Goal: Task Accomplishment & Management: Complete application form

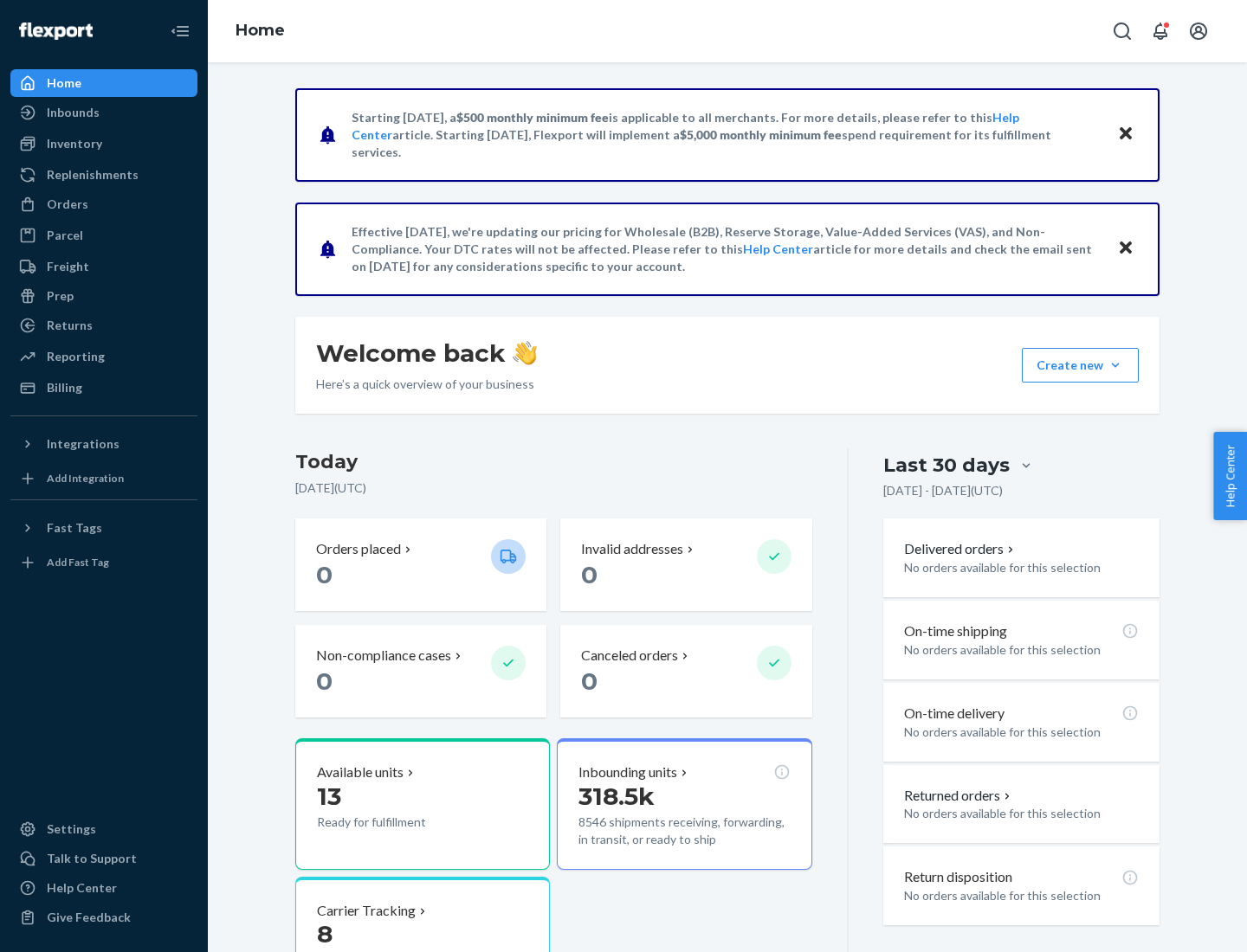
click at [1115, 365] on button "Create new Create new inbound Create new order Create new product" at bounding box center [1080, 365] width 117 height 34
click at [104, 112] on div "Inbounds" at bounding box center [104, 113] width 183 height 25
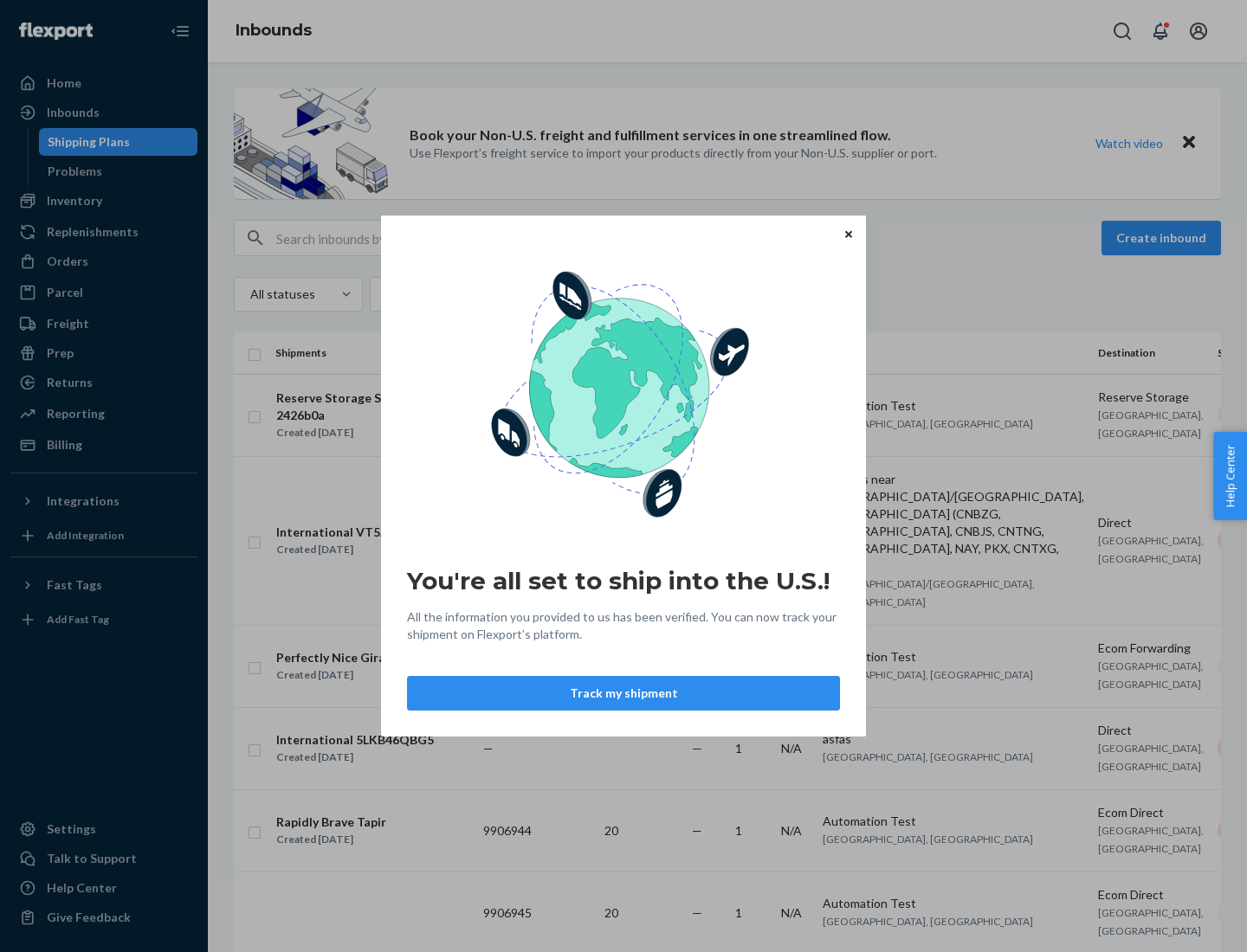
click at [624, 694] on button "Track my shipment" at bounding box center [623, 693] width 432 height 34
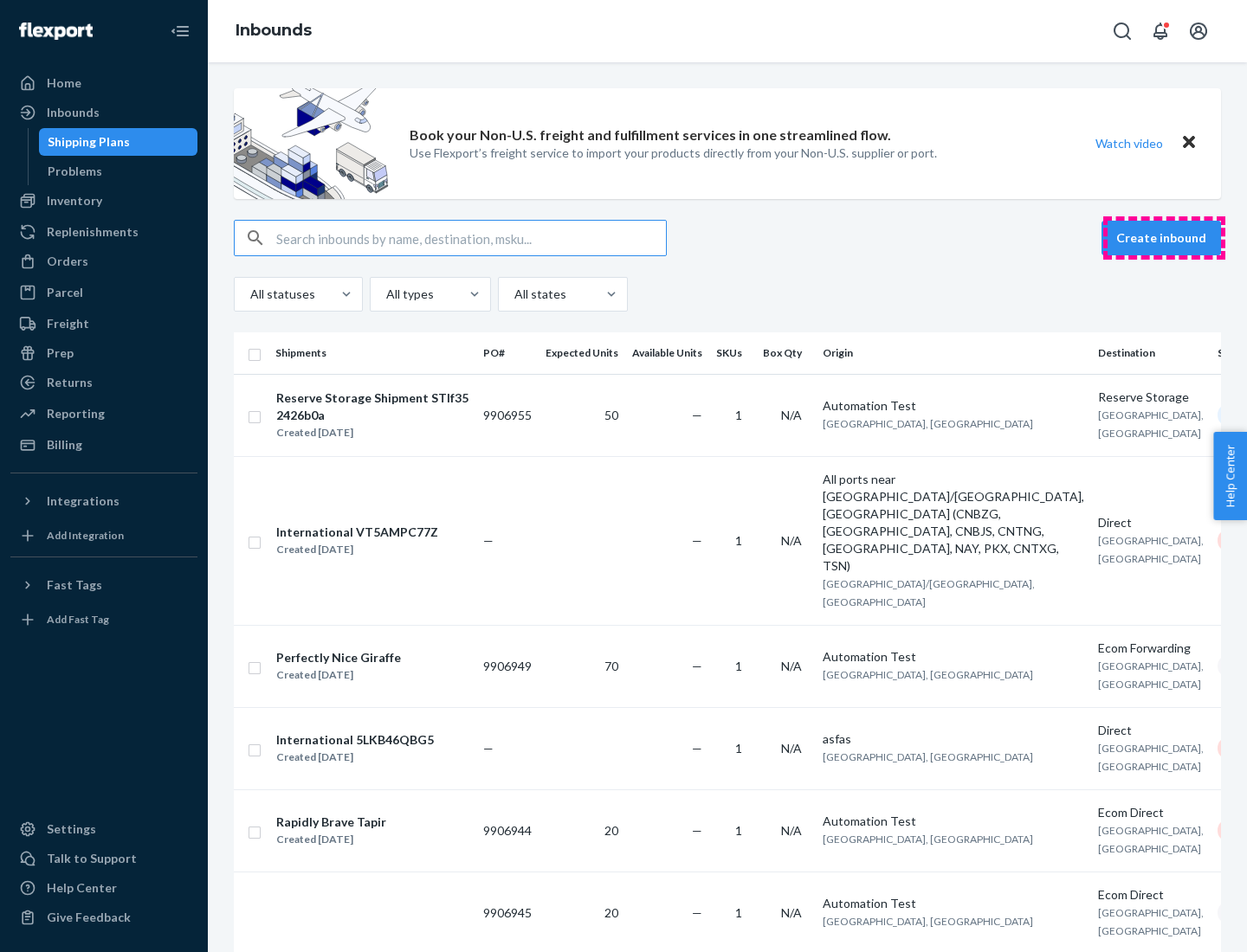
click at [1163, 238] on button "Create inbound" at bounding box center [1161, 238] width 120 height 34
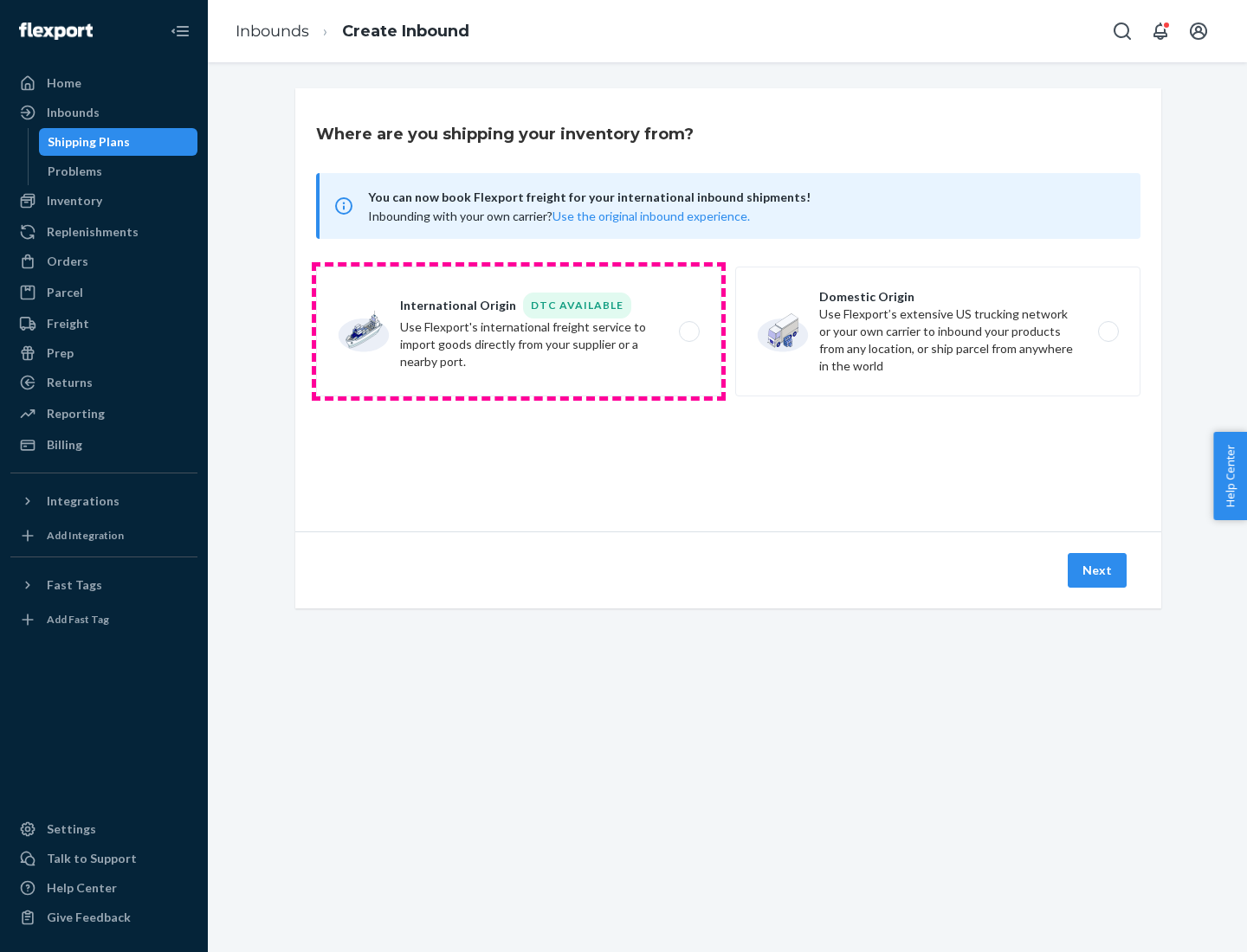
click at [519, 332] on label "International Origin DTC Available Use Flexport's international freight service…" at bounding box center [518, 332] width 405 height 130
click at [688, 332] on input "International Origin DTC Available Use Flexport's international freight service…" at bounding box center [694, 332] width 11 height 11
radio input "true"
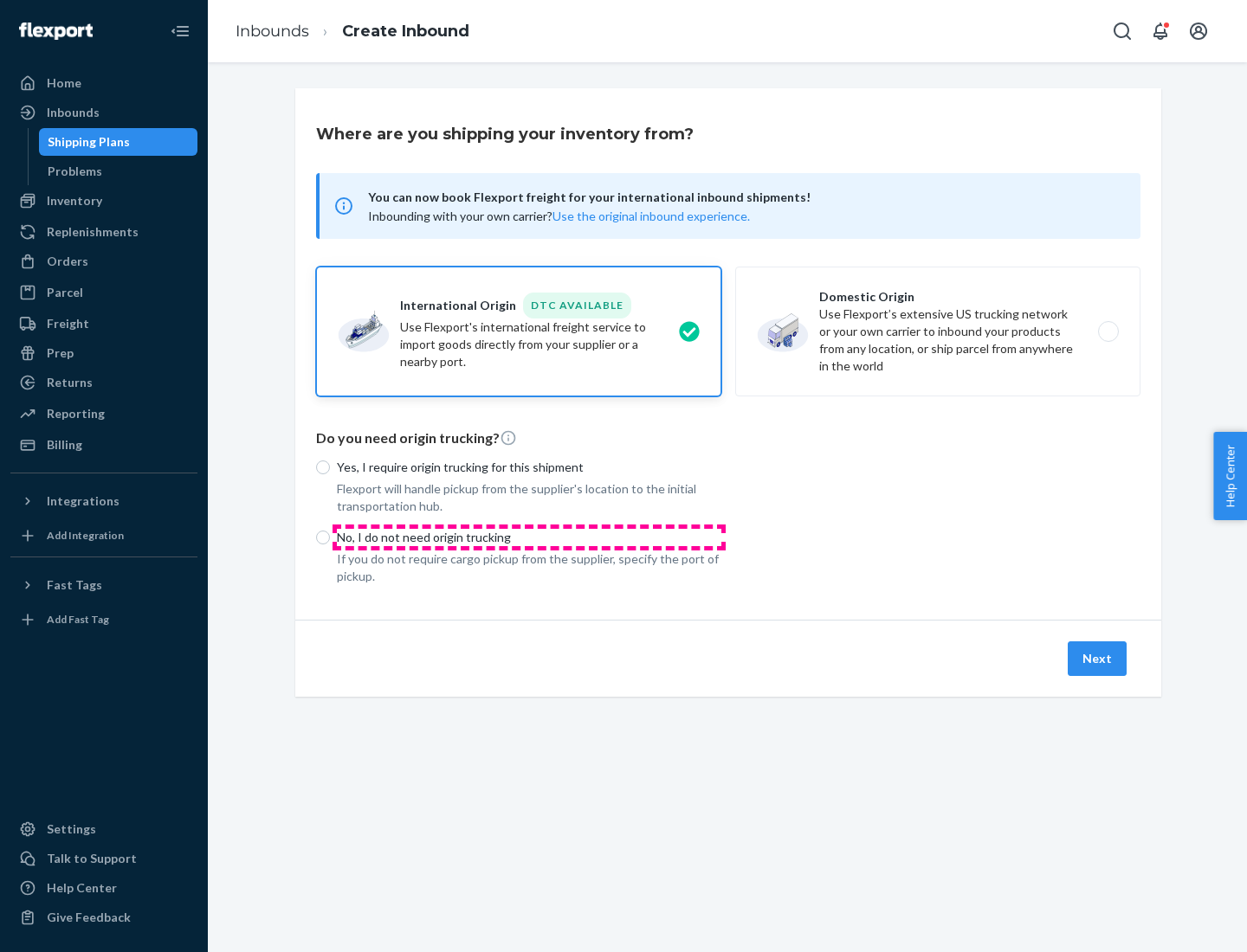
click at [529, 537] on p "No, I do not need origin trucking" at bounding box center [528, 538] width 384 height 17
click at [330, 537] on input "No, I do not need origin trucking" at bounding box center [322, 537] width 14 height 14
radio input "true"
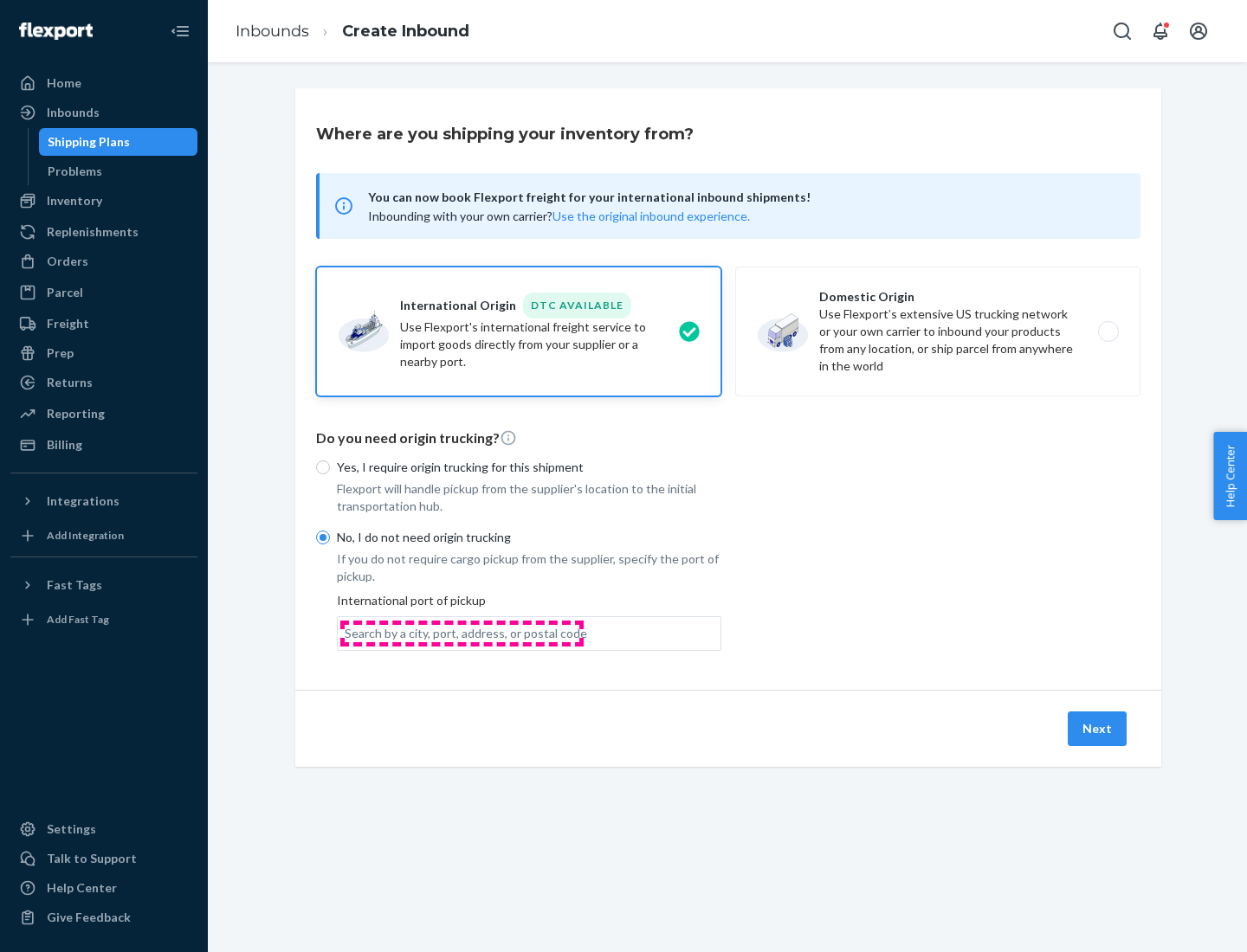
click at [462, 633] on div "Search by a city, port, address, or postal code" at bounding box center [466, 634] width 242 height 17
click at [346, 633] on input "Search by a city, port, address, or postal code" at bounding box center [346, 634] width 2 height 17
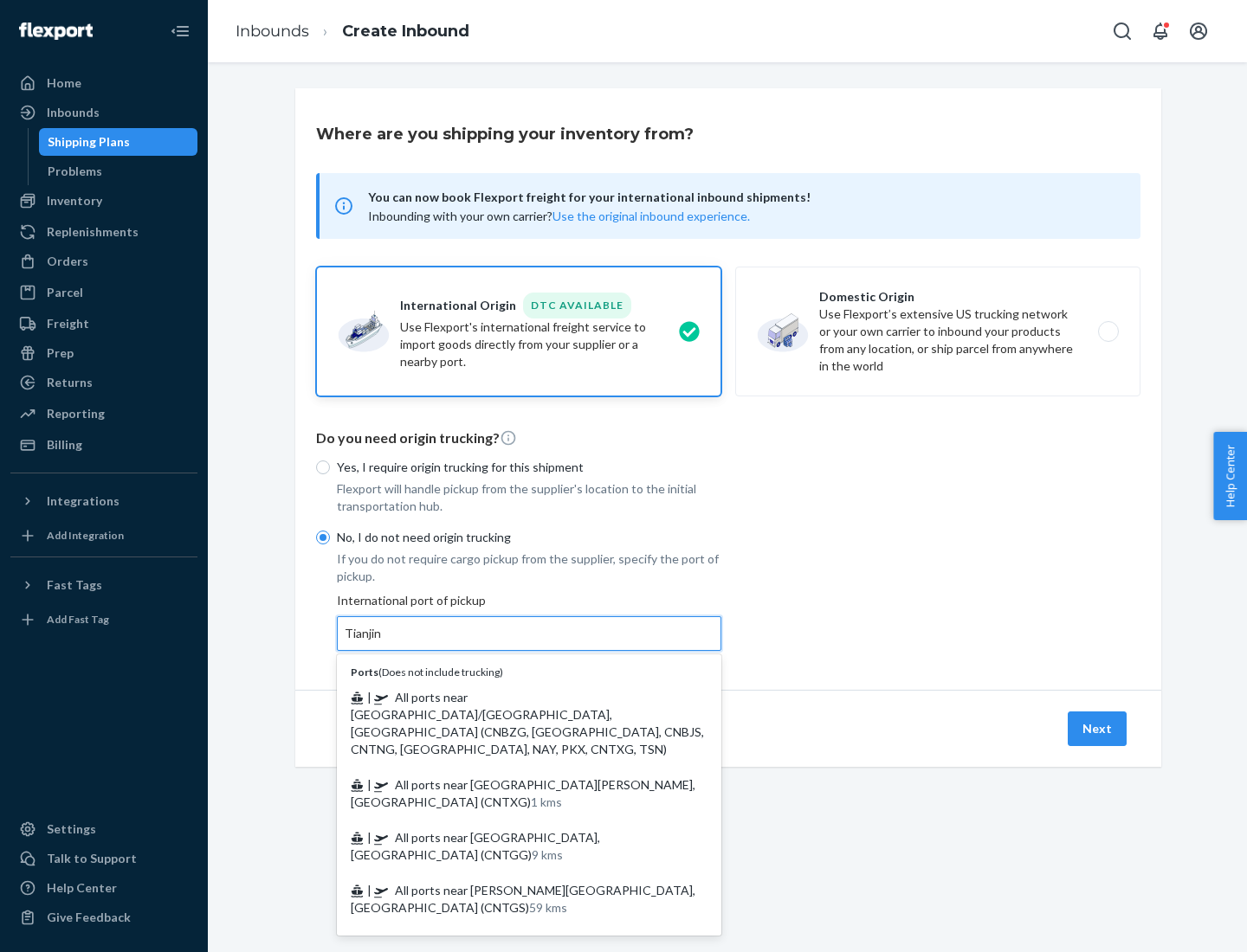
click at [511, 696] on span "| All ports near [GEOGRAPHIC_DATA]/[GEOGRAPHIC_DATA], [GEOGRAPHIC_DATA] (CNBZG,…" at bounding box center [528, 723] width 354 height 67
click at [383, 642] on input "Tianjin" at bounding box center [364, 634] width 38 height 17
type input "All ports near [GEOGRAPHIC_DATA]/[GEOGRAPHIC_DATA], [GEOGRAPHIC_DATA] (CNBZG, […"
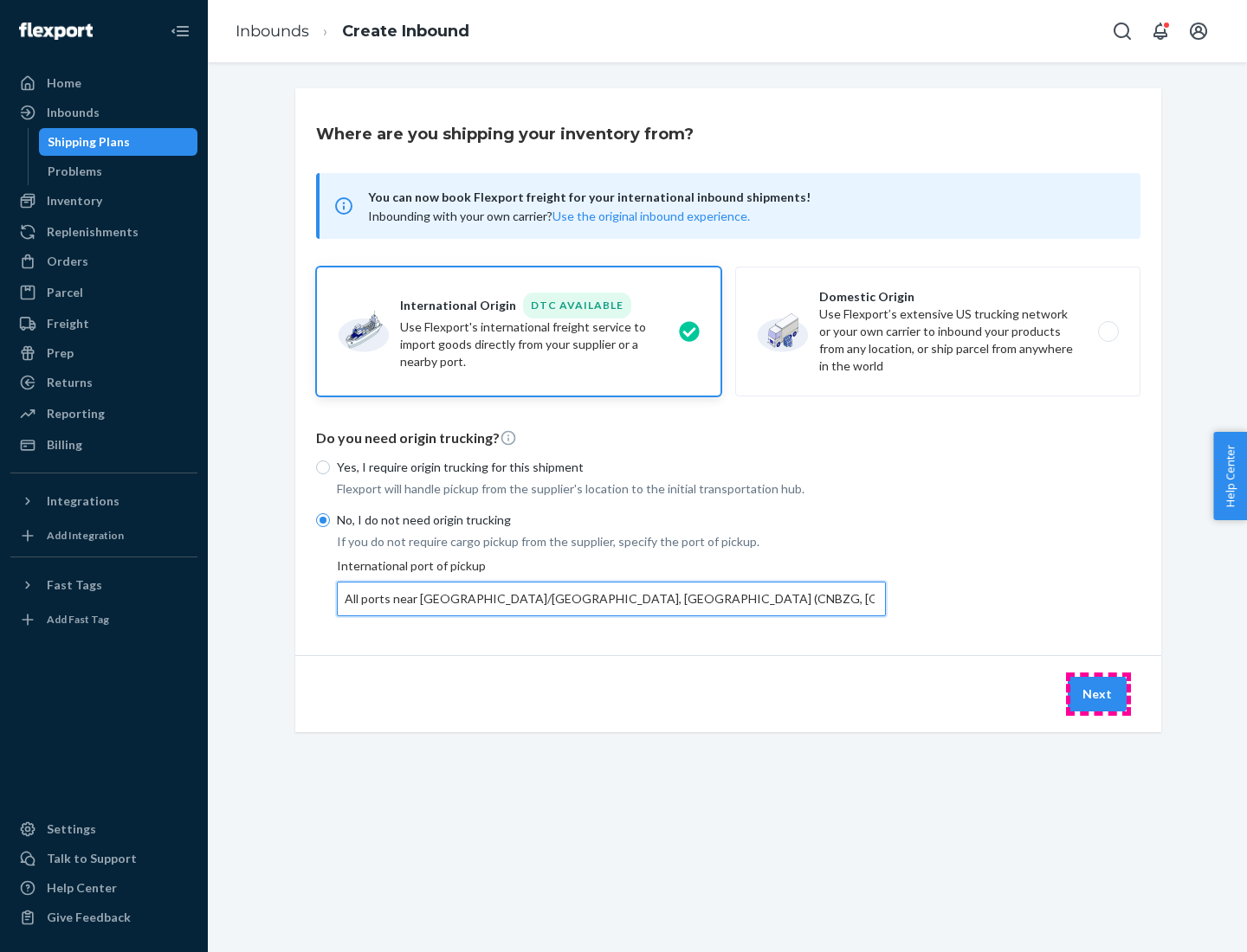
click at [1098, 694] on button "Next" at bounding box center [1097, 694] width 59 height 34
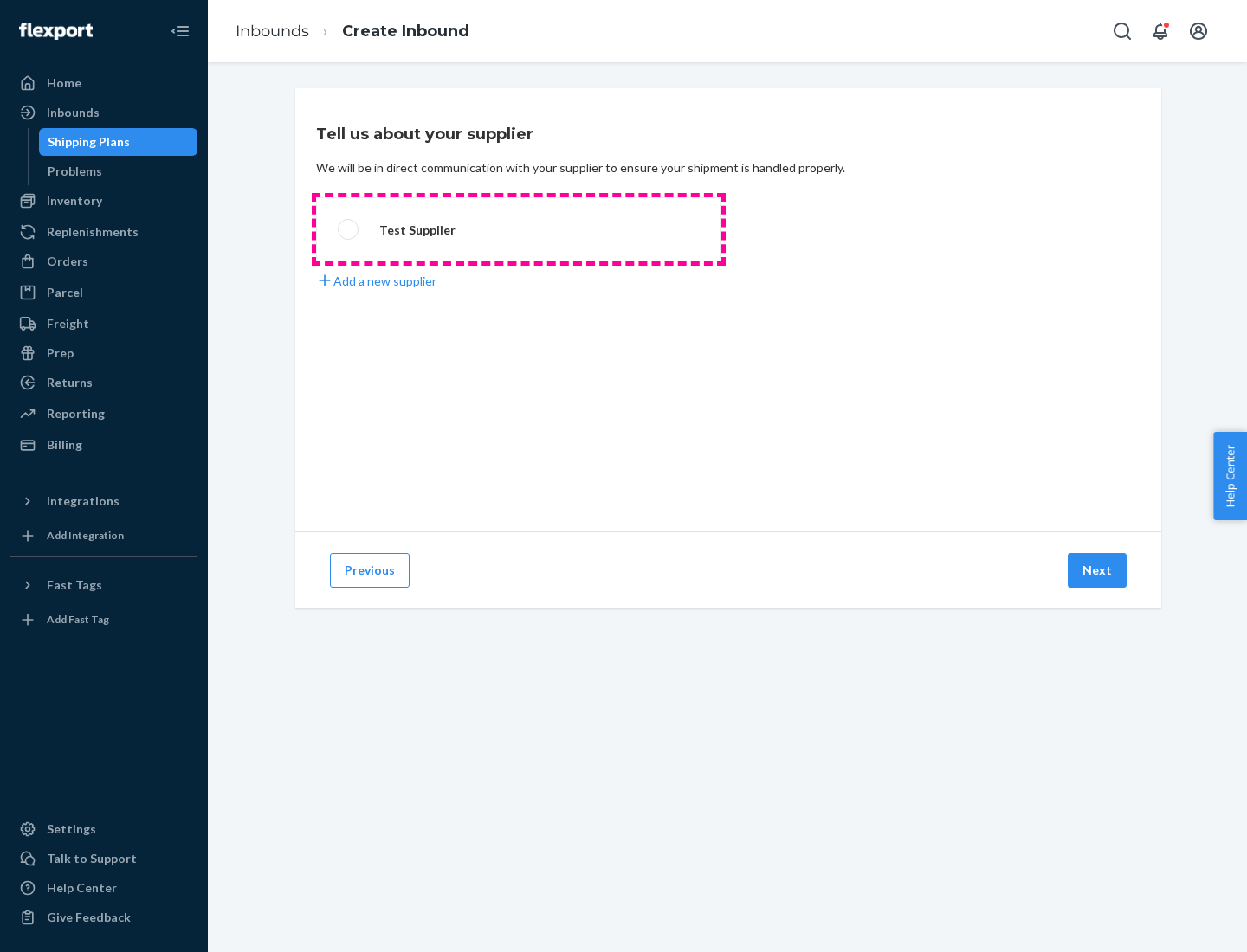
click at [519, 229] on label "Test Supplier" at bounding box center [518, 229] width 405 height 64
click at [349, 229] on input "Test Supplier" at bounding box center [343, 230] width 11 height 11
radio input "true"
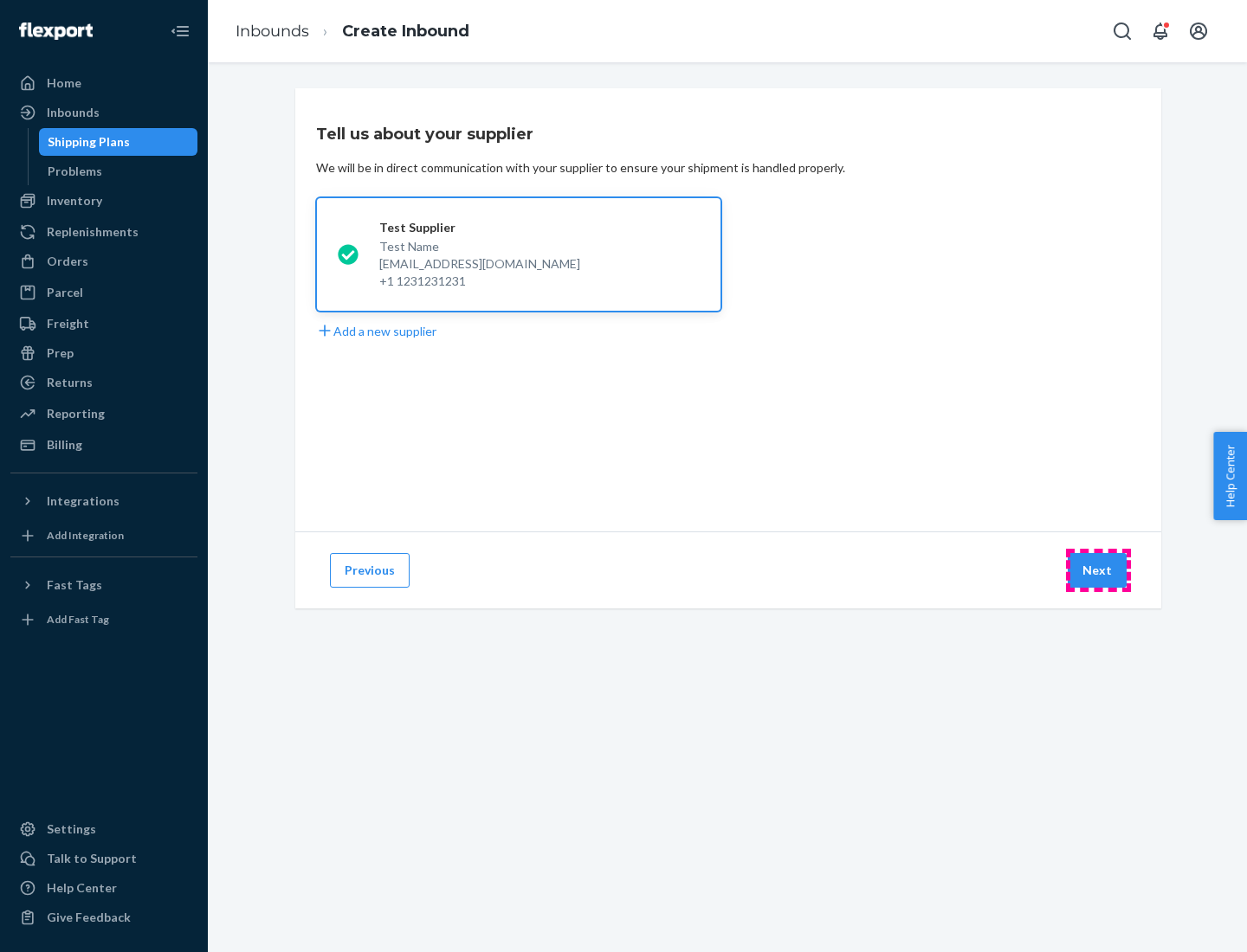
click at [1098, 570] on button "Next" at bounding box center [1097, 570] width 59 height 34
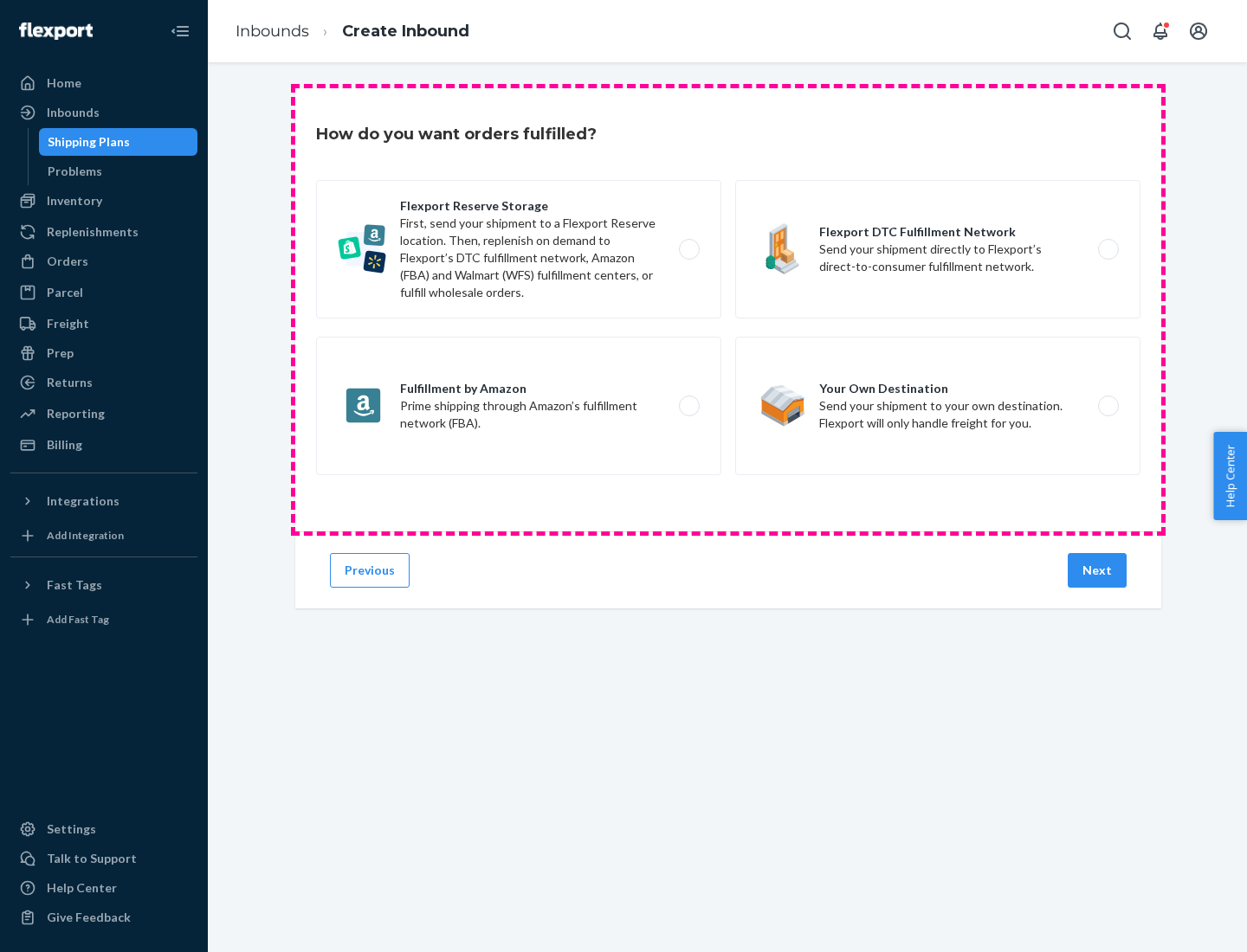
click at [728, 310] on div "Flexport Reserve Storage First, send your shipment to a Flexport Reserve locati…" at bounding box center [727, 329] width 824 height 299
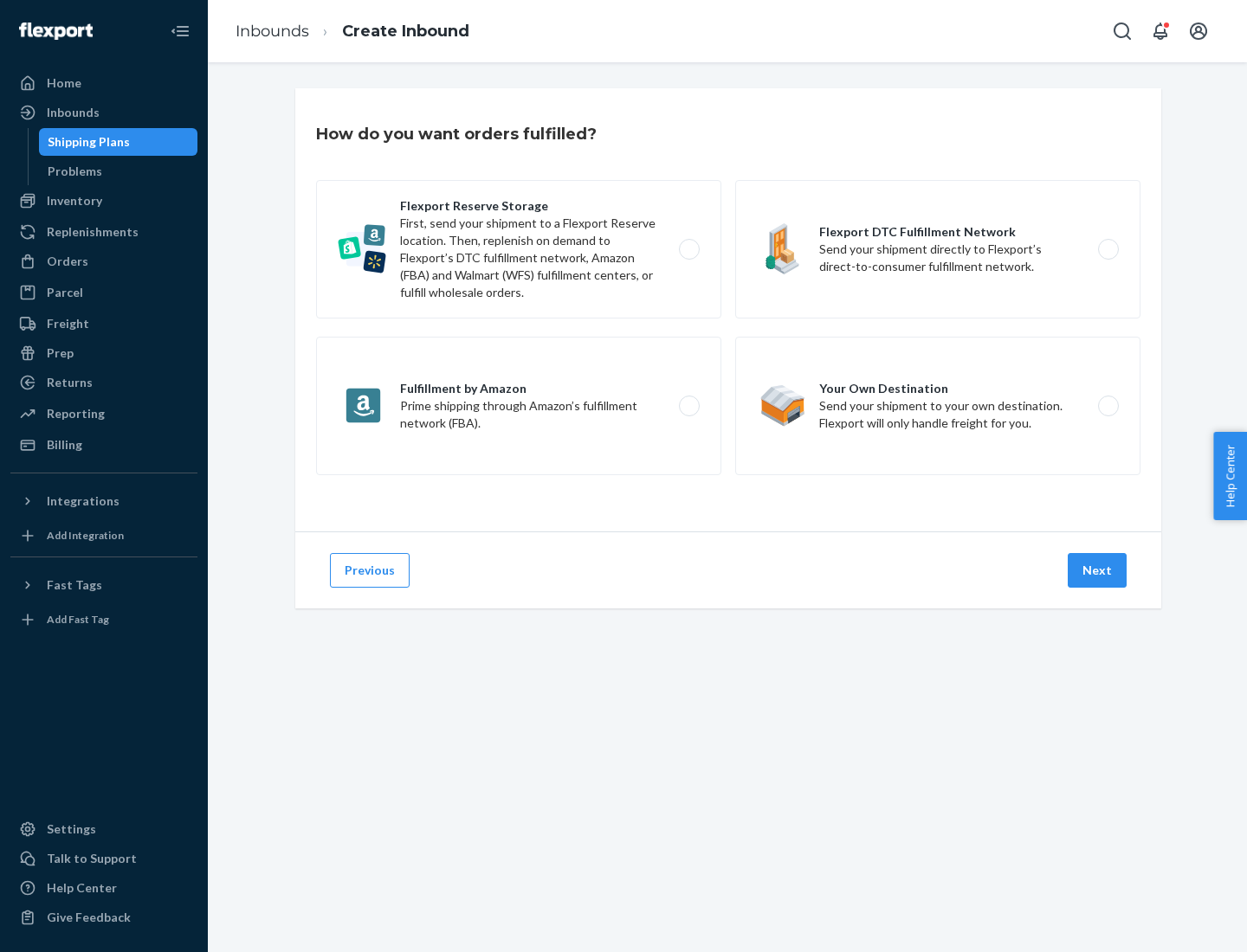
click at [938, 249] on label "Flexport DTC Fulfillment Network Send your shipment directly to Flexport’s dire…" at bounding box center [937, 249] width 405 height 139
click at [1107, 249] on input "Flexport DTC Fulfillment Network Send your shipment directly to Flexport’s dire…" at bounding box center [1113, 250] width 11 height 11
radio input "true"
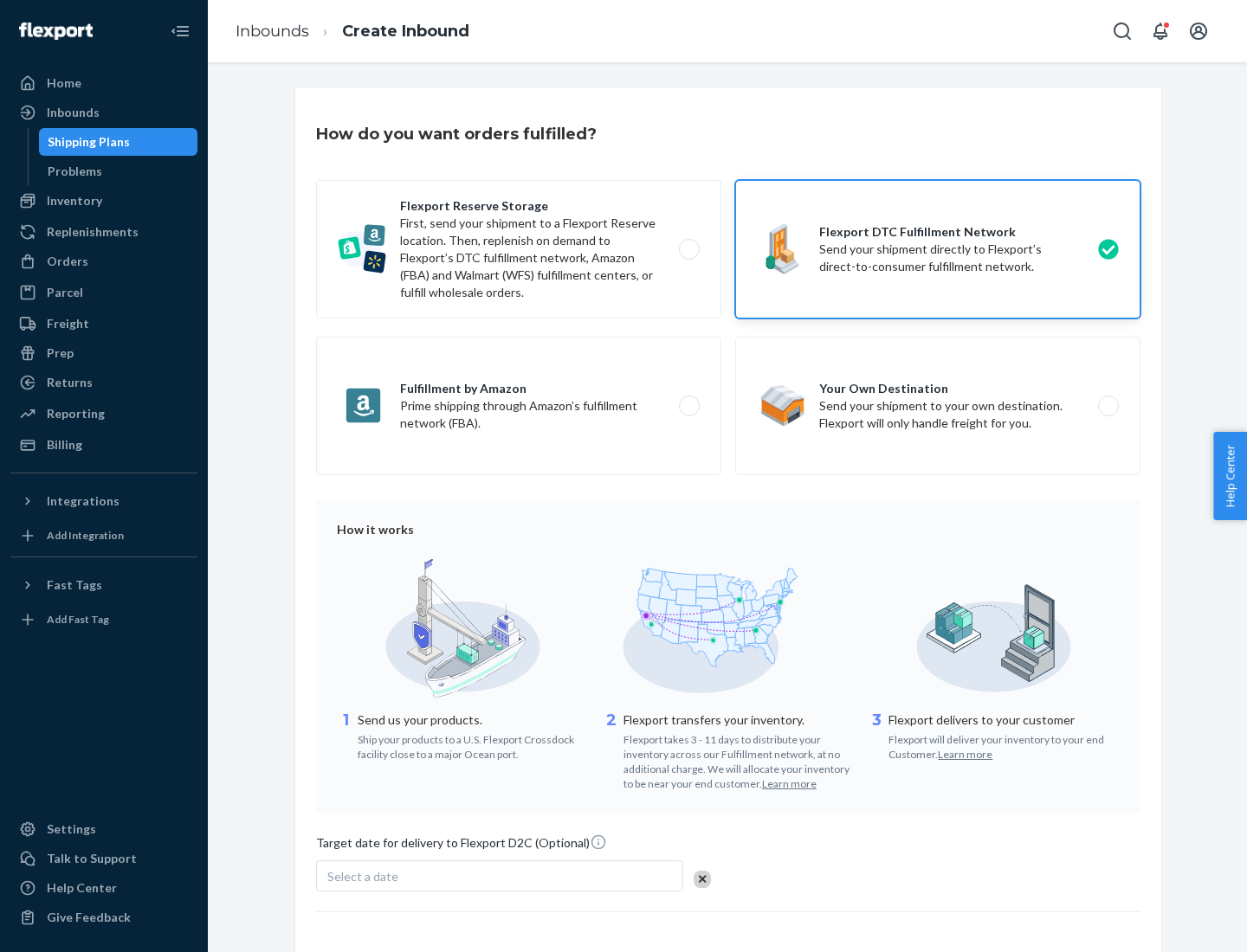
scroll to position [127, 0]
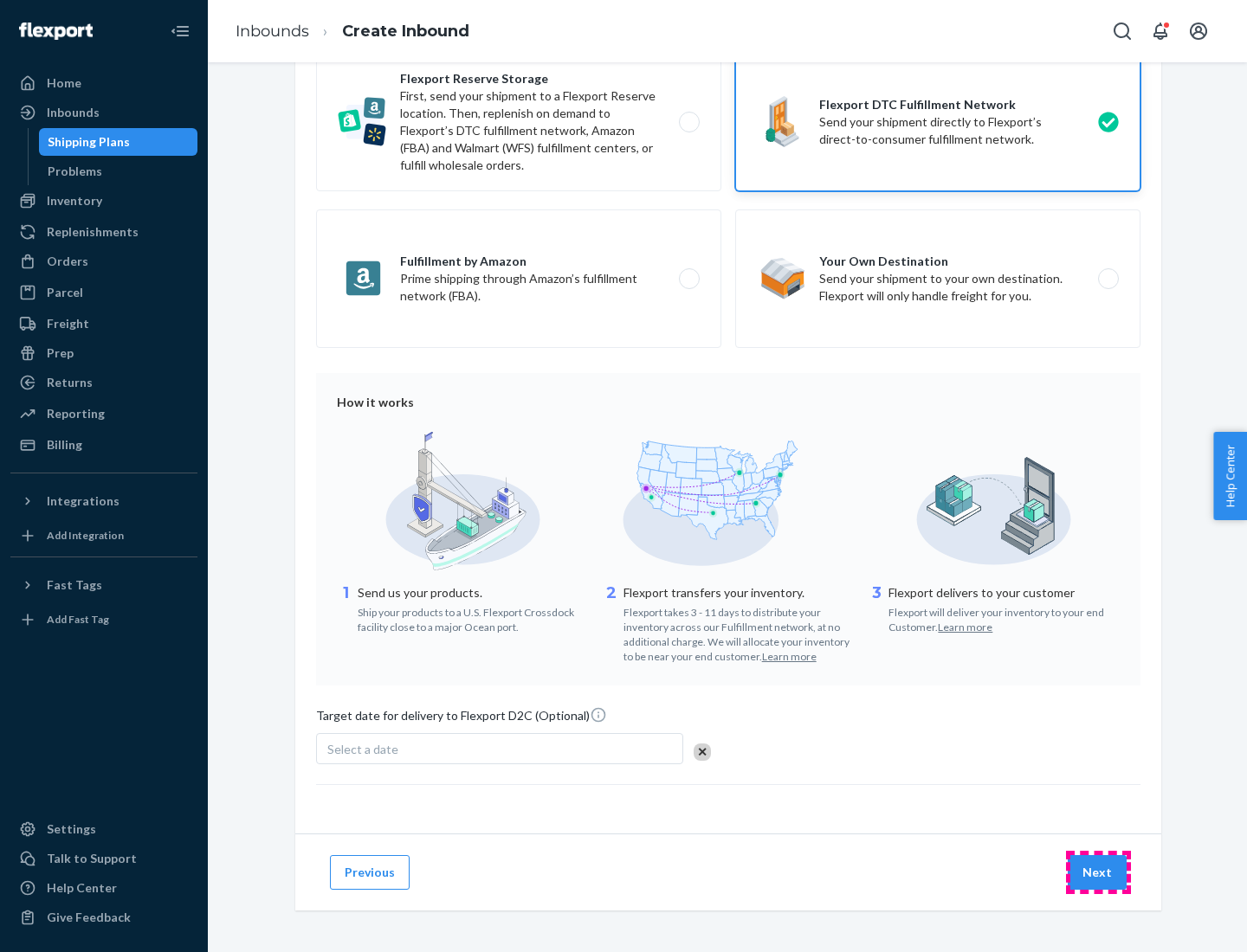
click at [1098, 871] on button "Next" at bounding box center [1097, 872] width 59 height 34
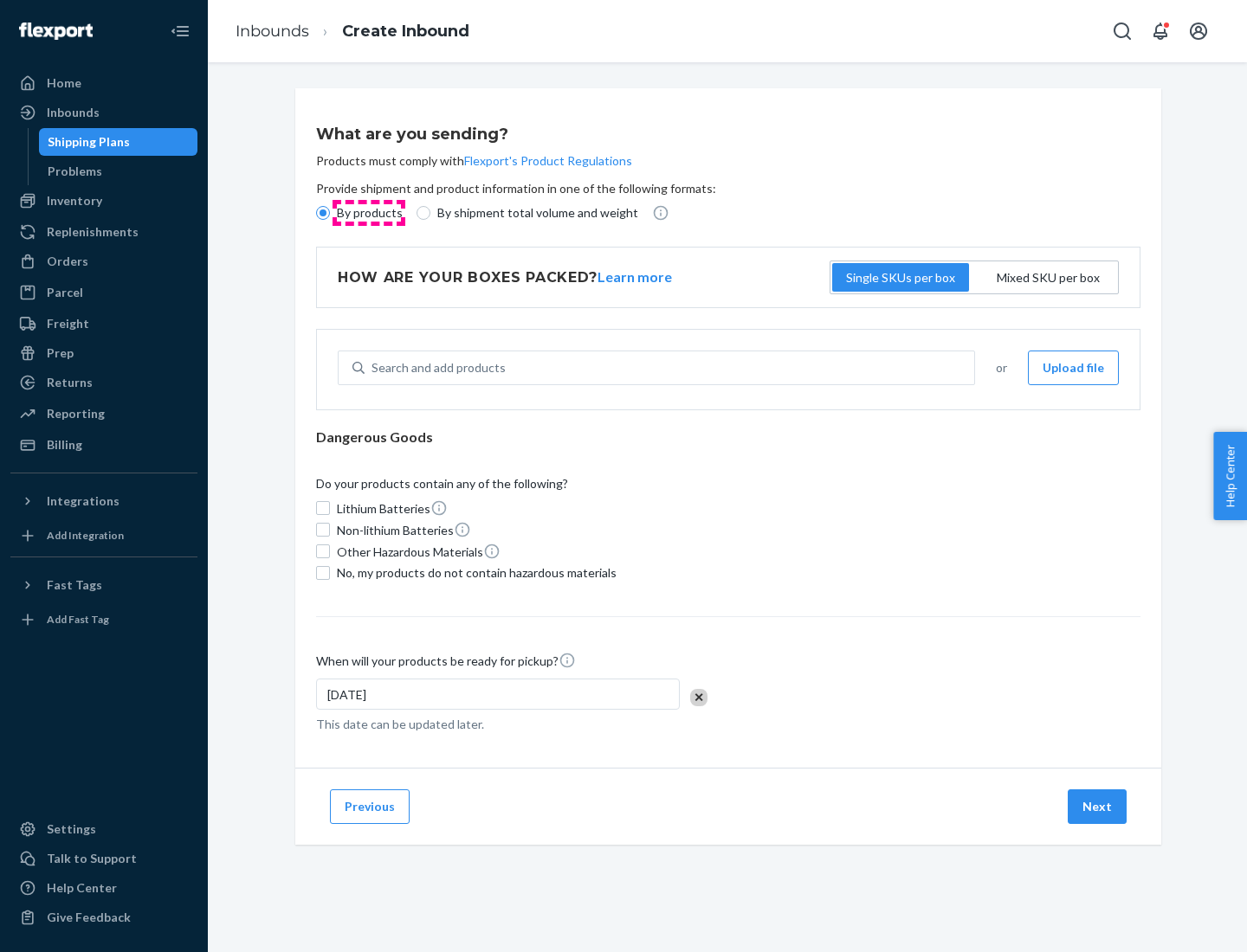
click at [368, 213] on p "By products" at bounding box center [369, 213] width 66 height 17
click at [330, 213] on input "By products" at bounding box center [322, 213] width 14 height 14
click at [435, 368] on div "Search and add products" at bounding box center [438, 368] width 134 height 17
click at [374, 368] on input "Search and add products" at bounding box center [373, 368] width 2 height 17
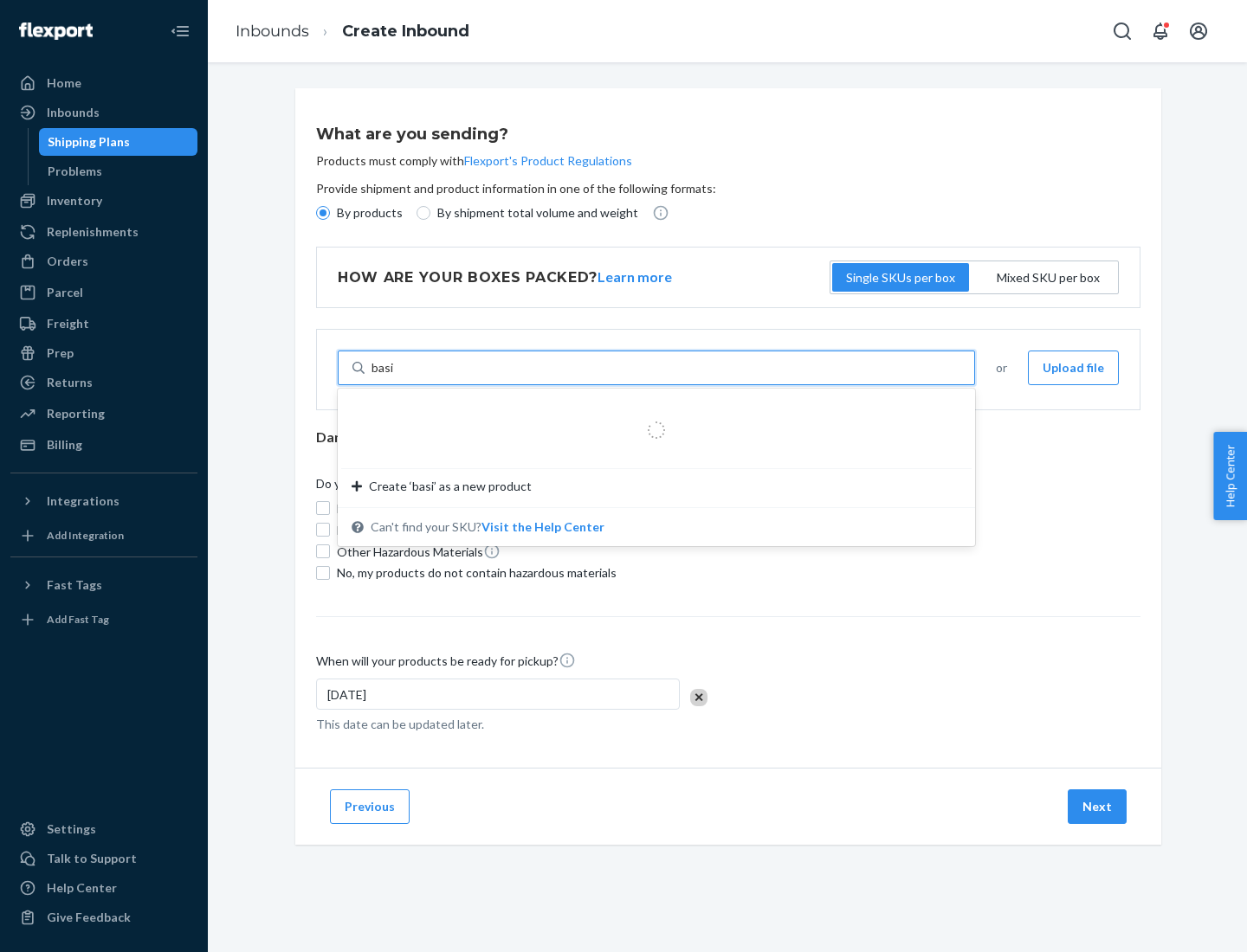
type input "basic"
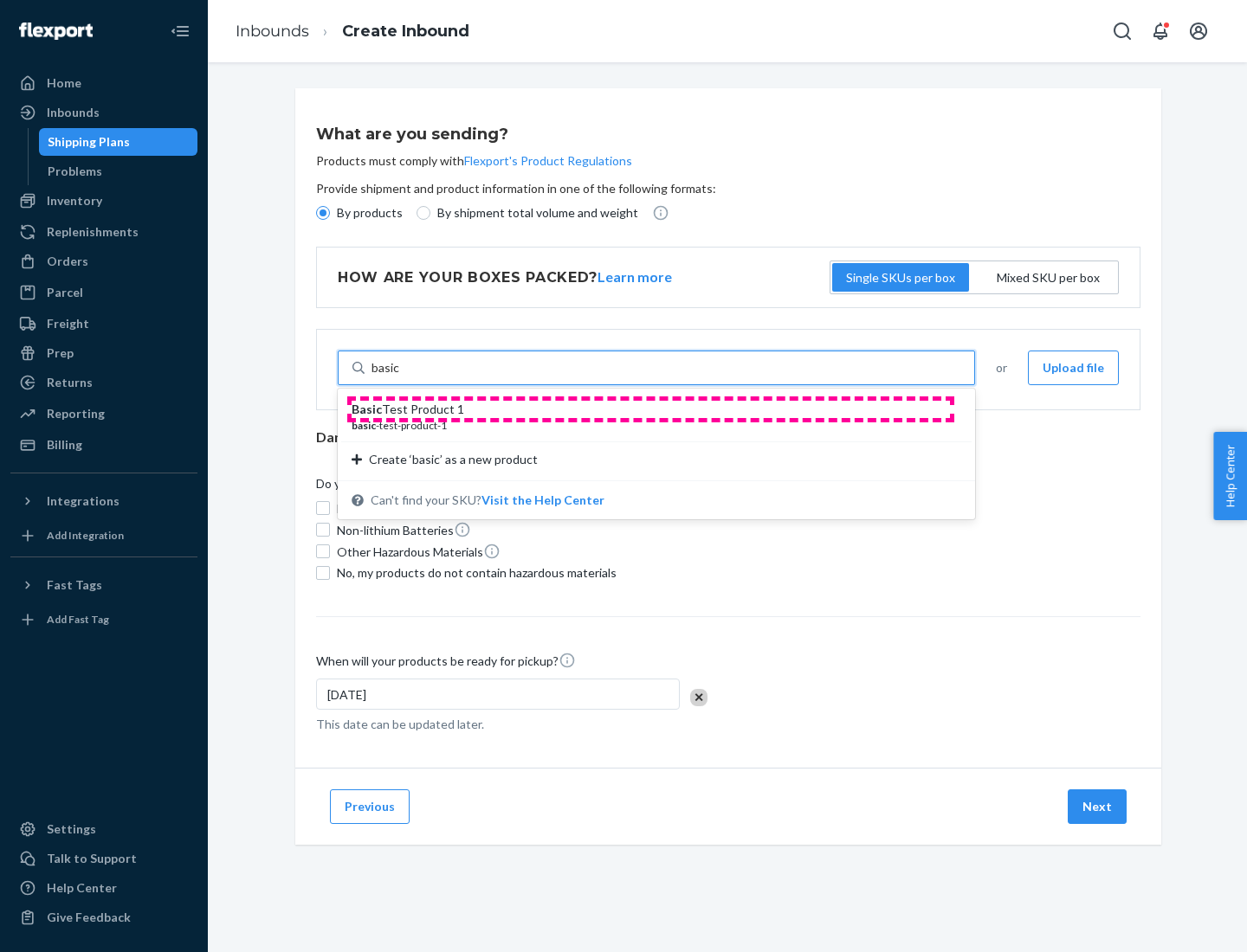
click at [650, 409] on div "Basic Test Product 1" at bounding box center [649, 409] width 596 height 17
click at [400, 376] on input "basic" at bounding box center [386, 368] width 29 height 17
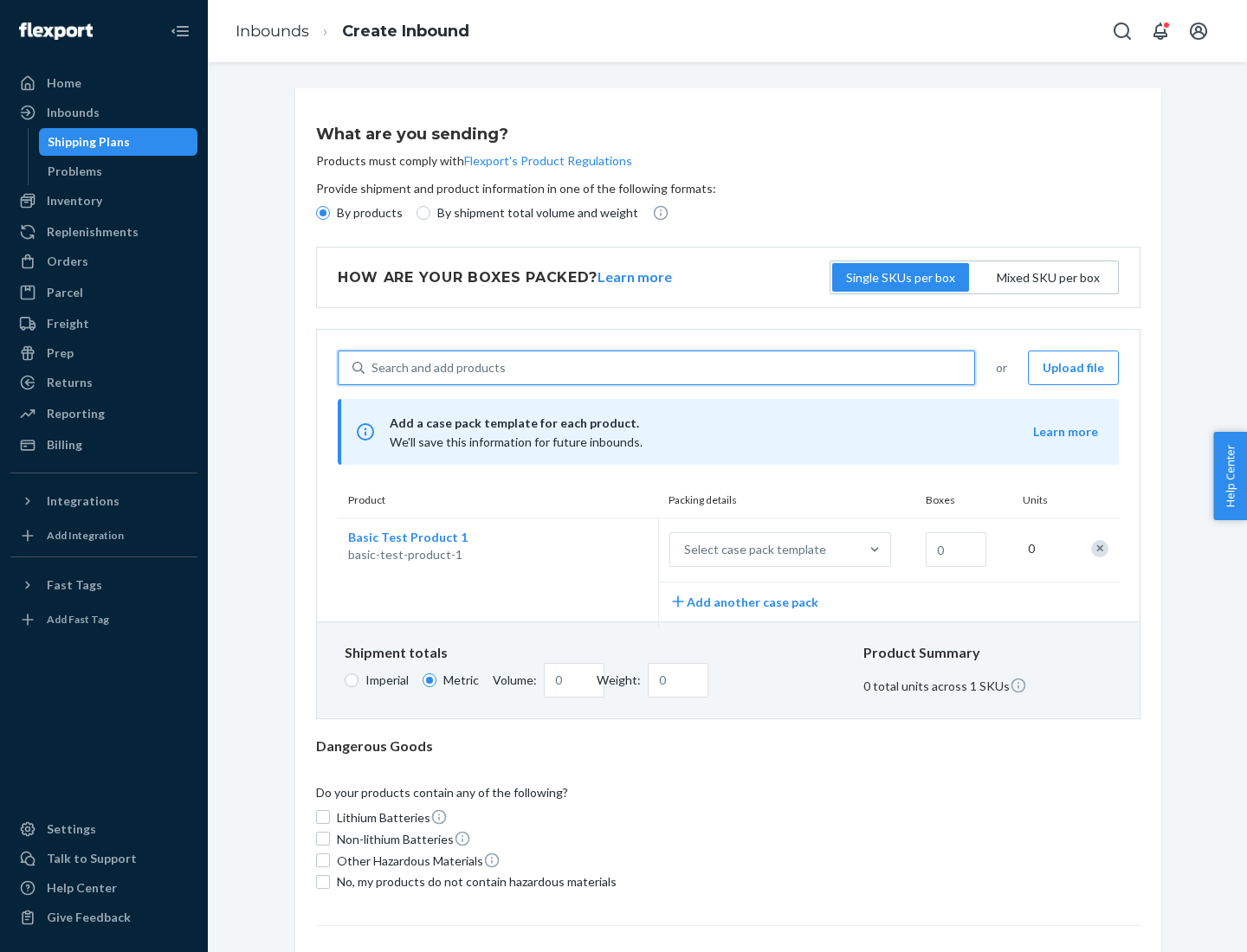
scroll to position [43, 0]
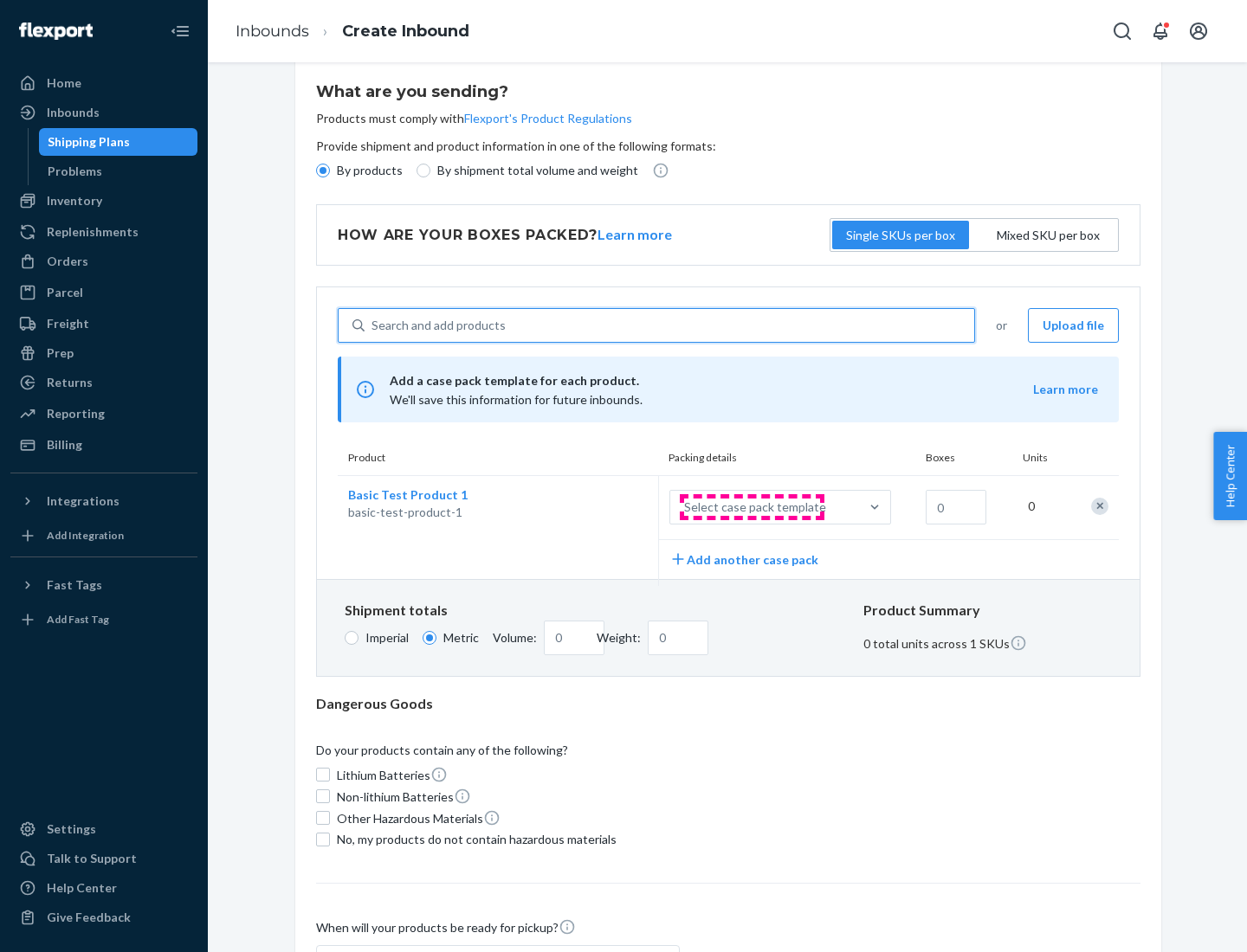
click at [752, 507] on div "Select case pack template" at bounding box center [755, 507] width 142 height 17
click at [598, 507] on input "Select case pack template" at bounding box center [598, 507] width 0 height 0
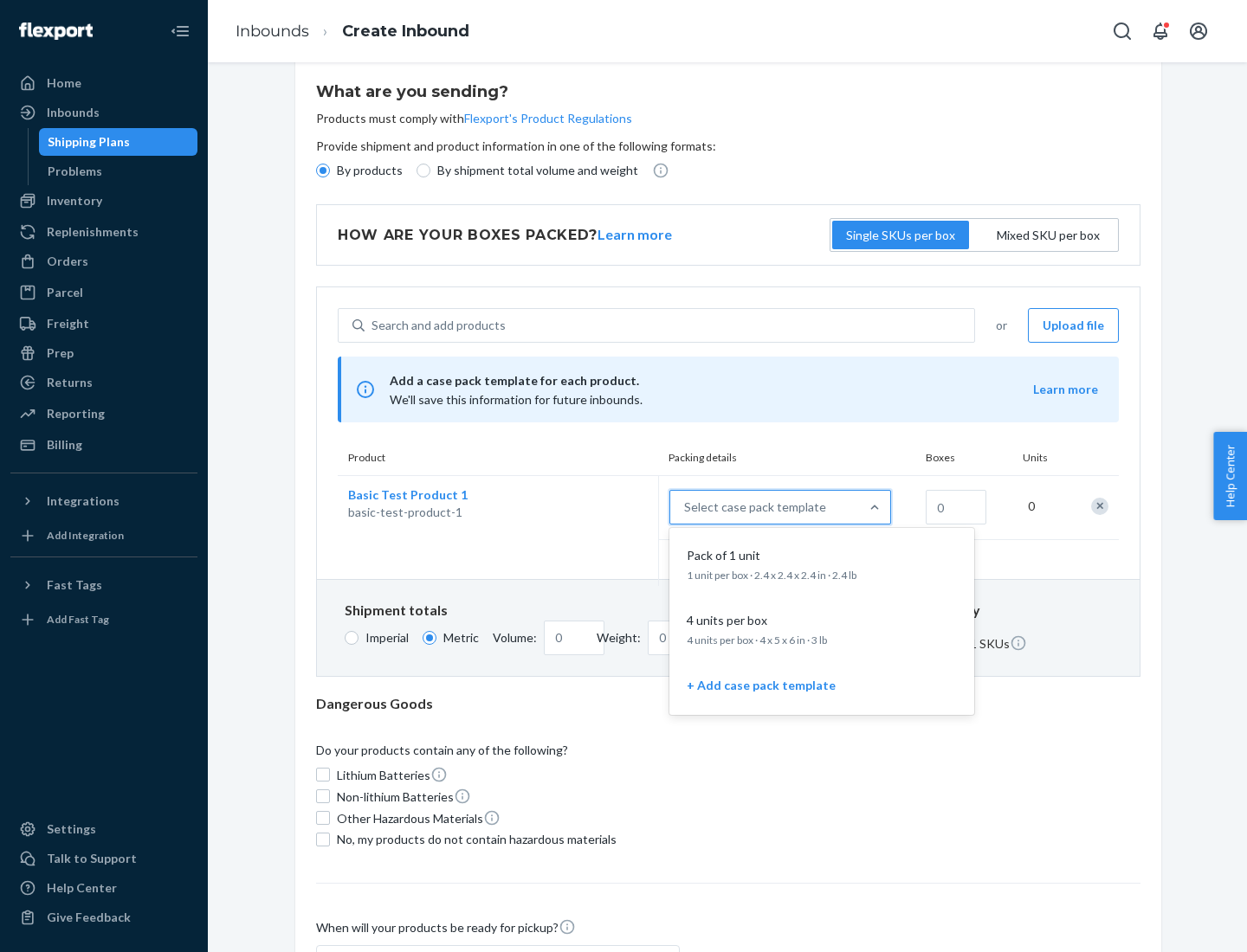
scroll to position [100, 0]
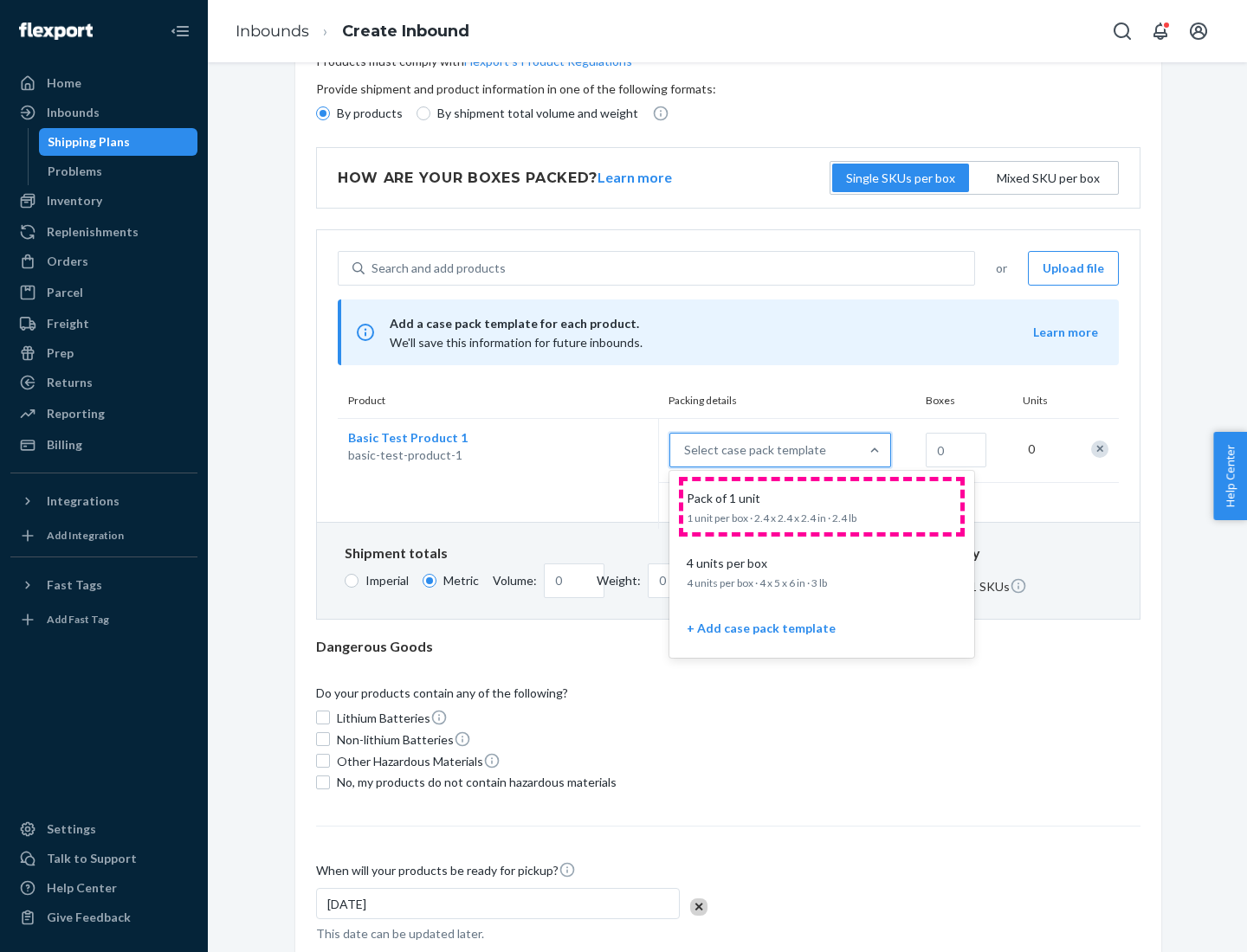
click at [821, 506] on div "Pack of 1 unit" at bounding box center [817, 499] width 277 height 17
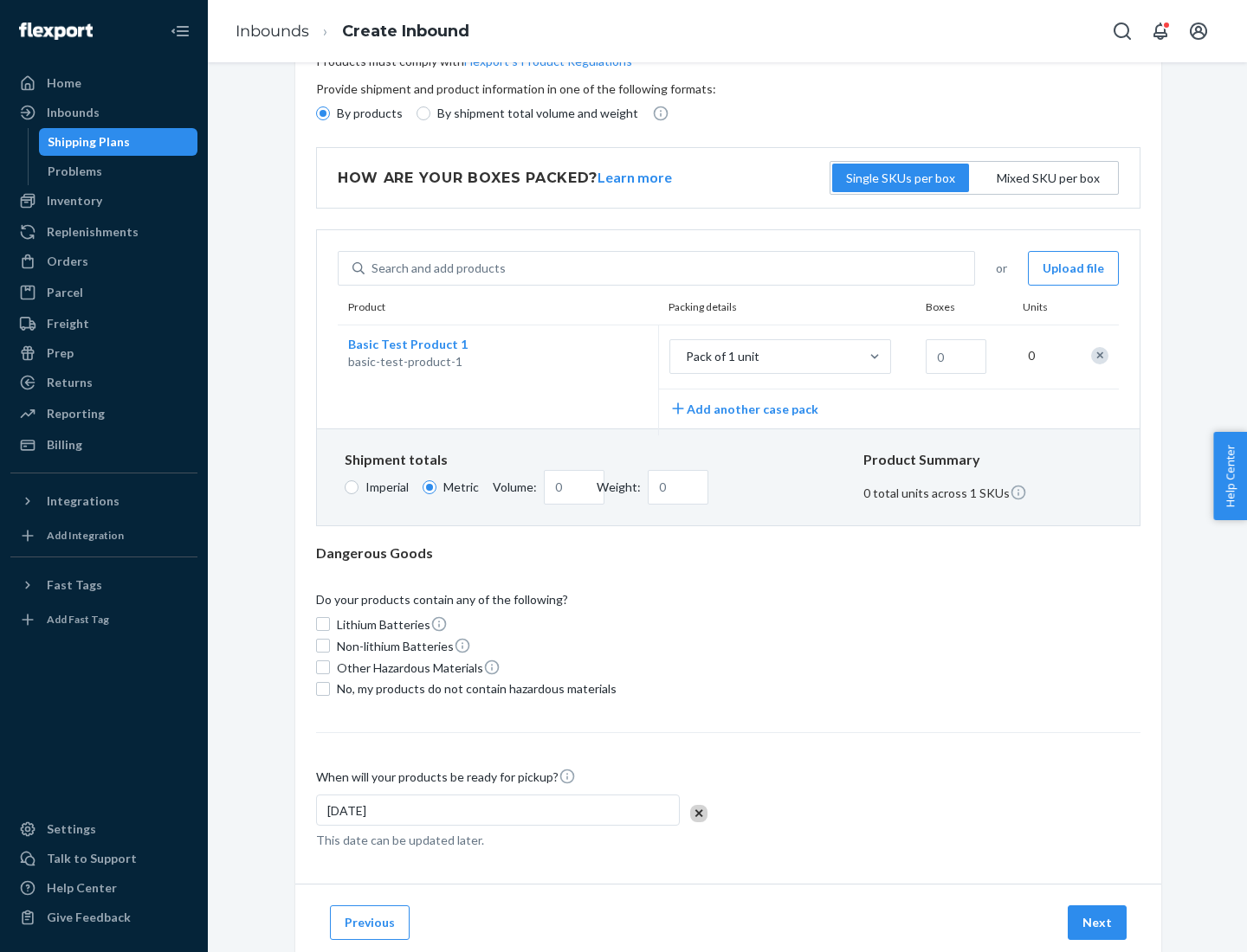
scroll to position [0, 0]
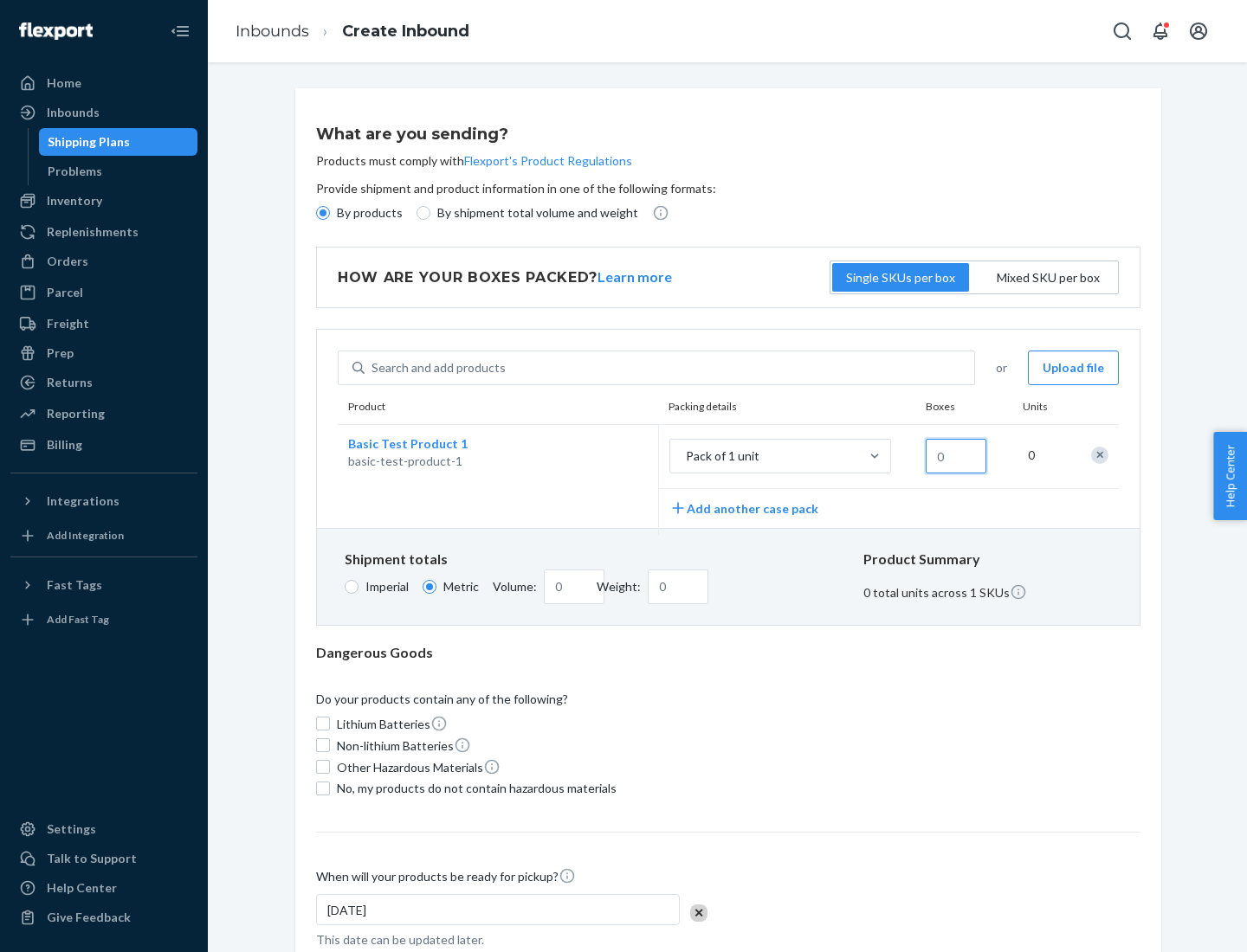
type input "1.09"
type input "1"
type input "10.89"
type input "10"
type input "0.02"
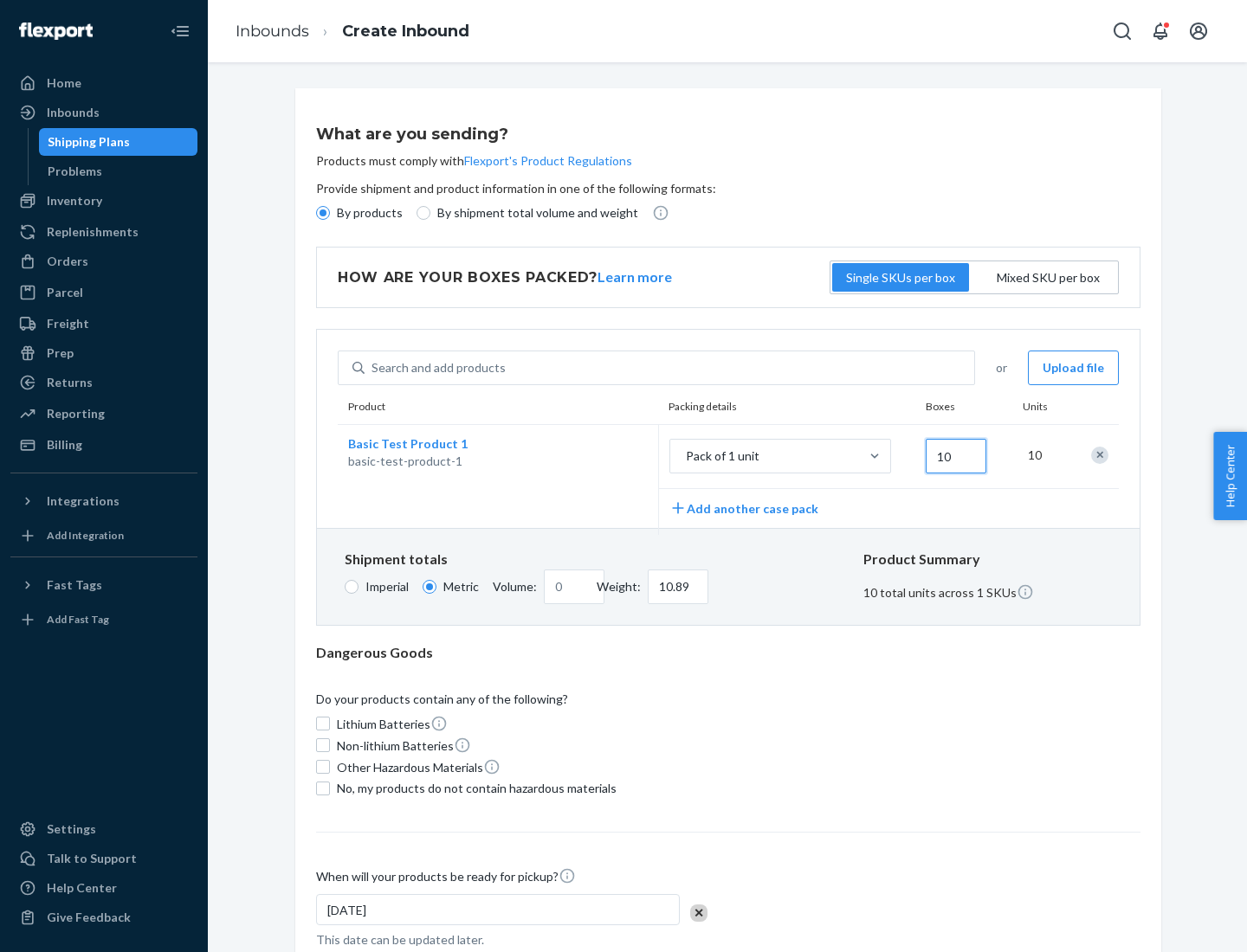
type input "108.86"
type input "100"
type input "0.23"
type input "1088.62"
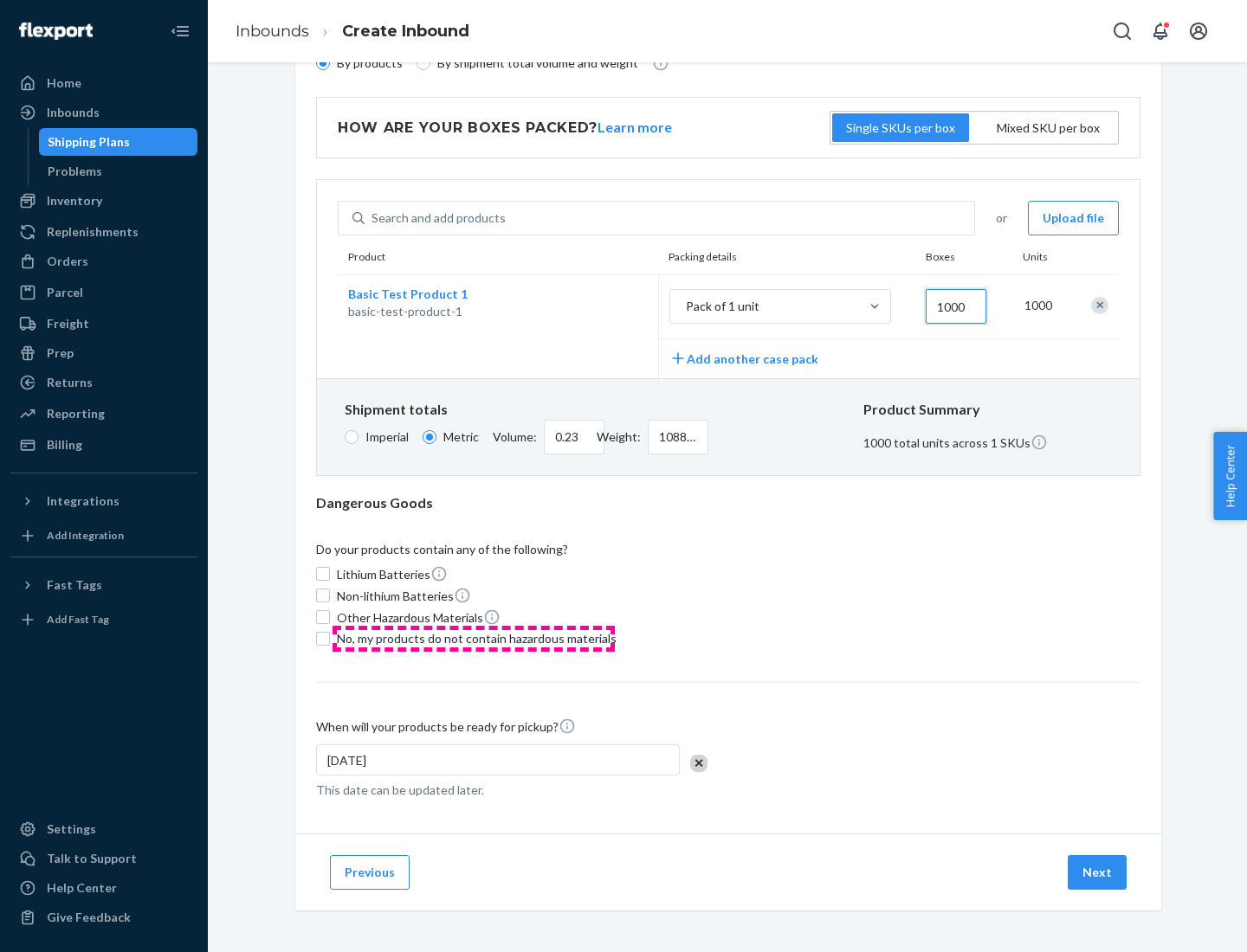
type input "1000"
click at [473, 638] on span "No, my products do not contain hazardous materials" at bounding box center [476, 638] width 279 height 17
click at [330, 638] on input "No, my products do not contain hazardous materials" at bounding box center [322, 638] width 14 height 14
checkbox input "true"
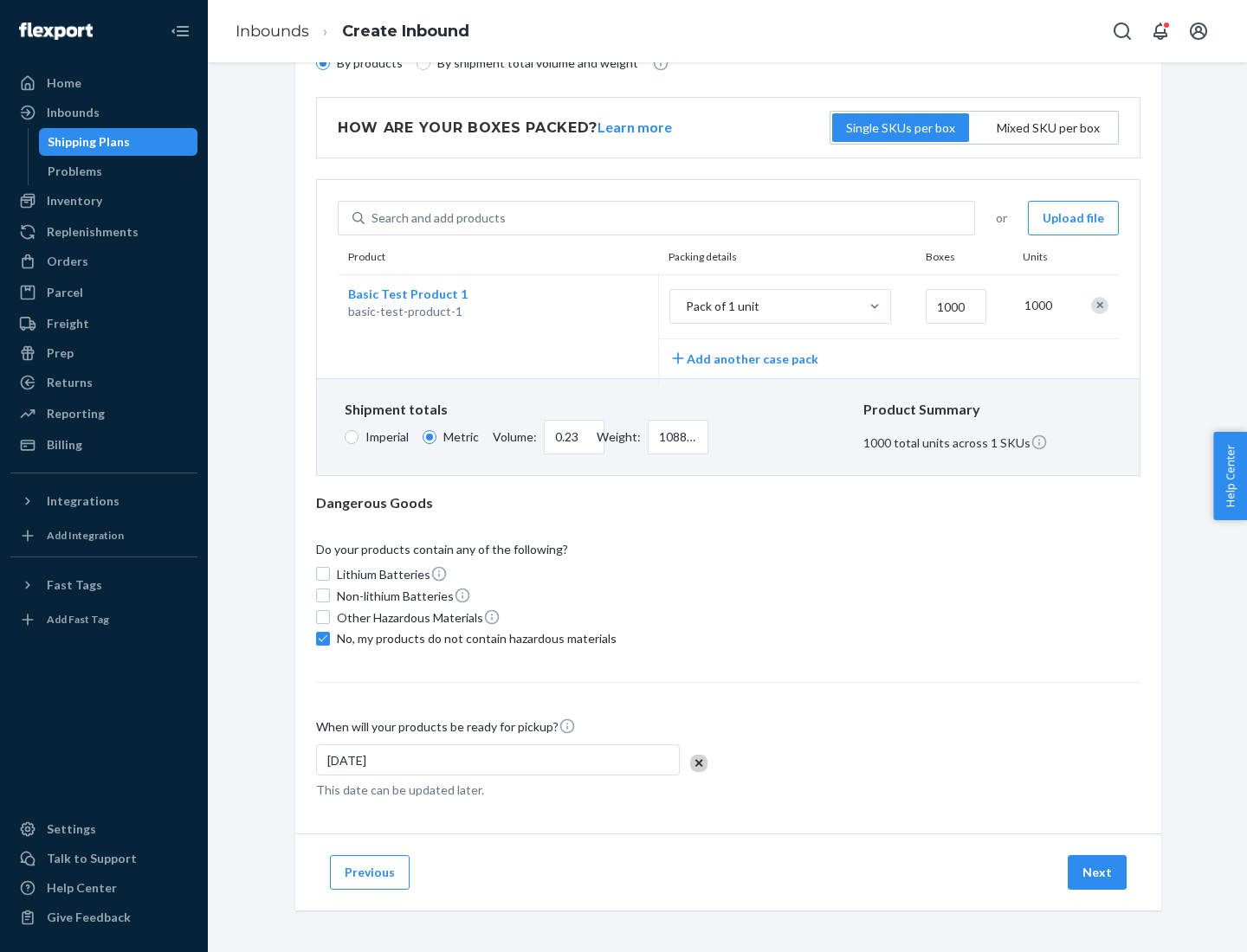
click at [1098, 871] on button "Next" at bounding box center [1097, 872] width 59 height 34
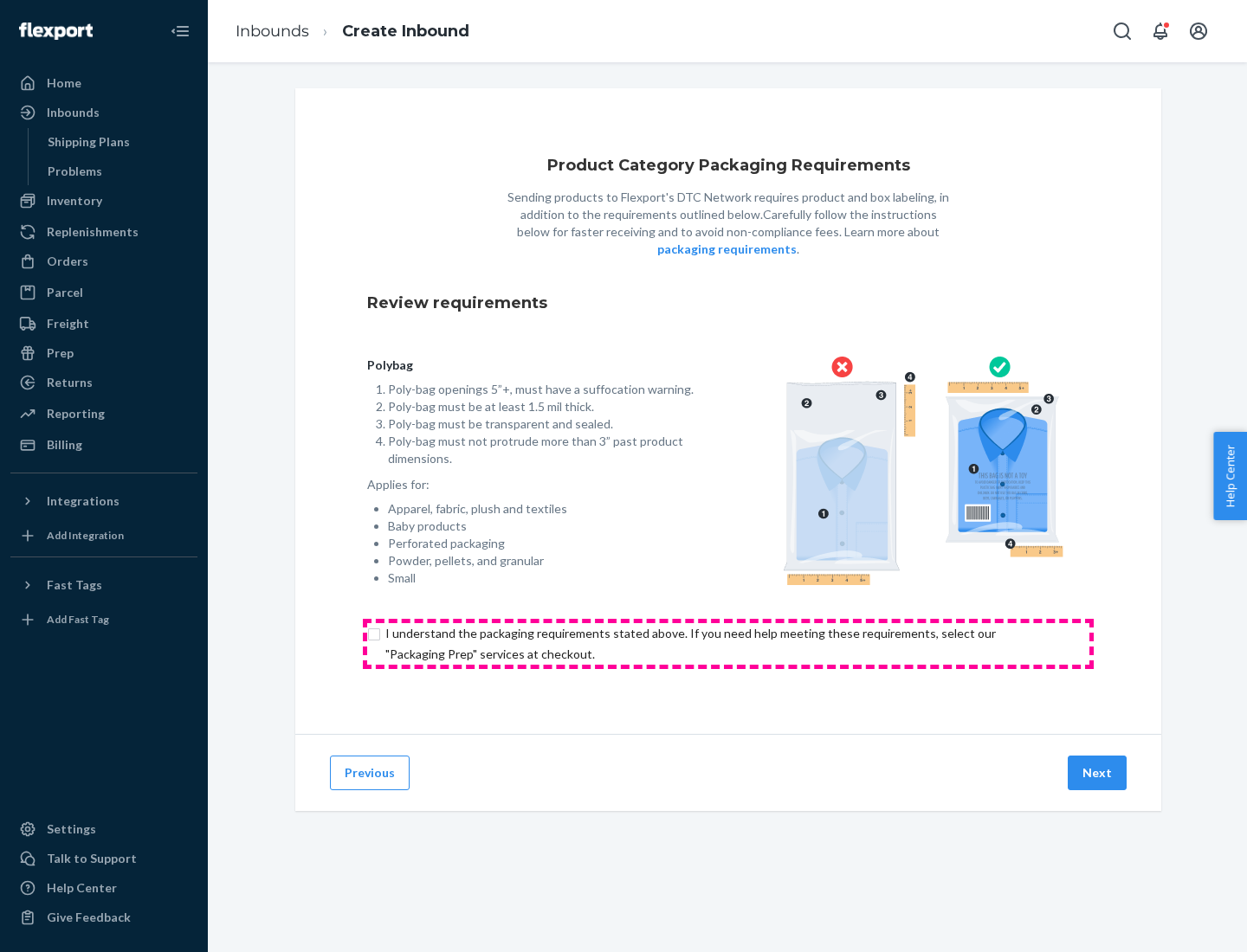
click at [728, 643] on input "checkbox" at bounding box center [728, 644] width 722 height 42
checkbox input "true"
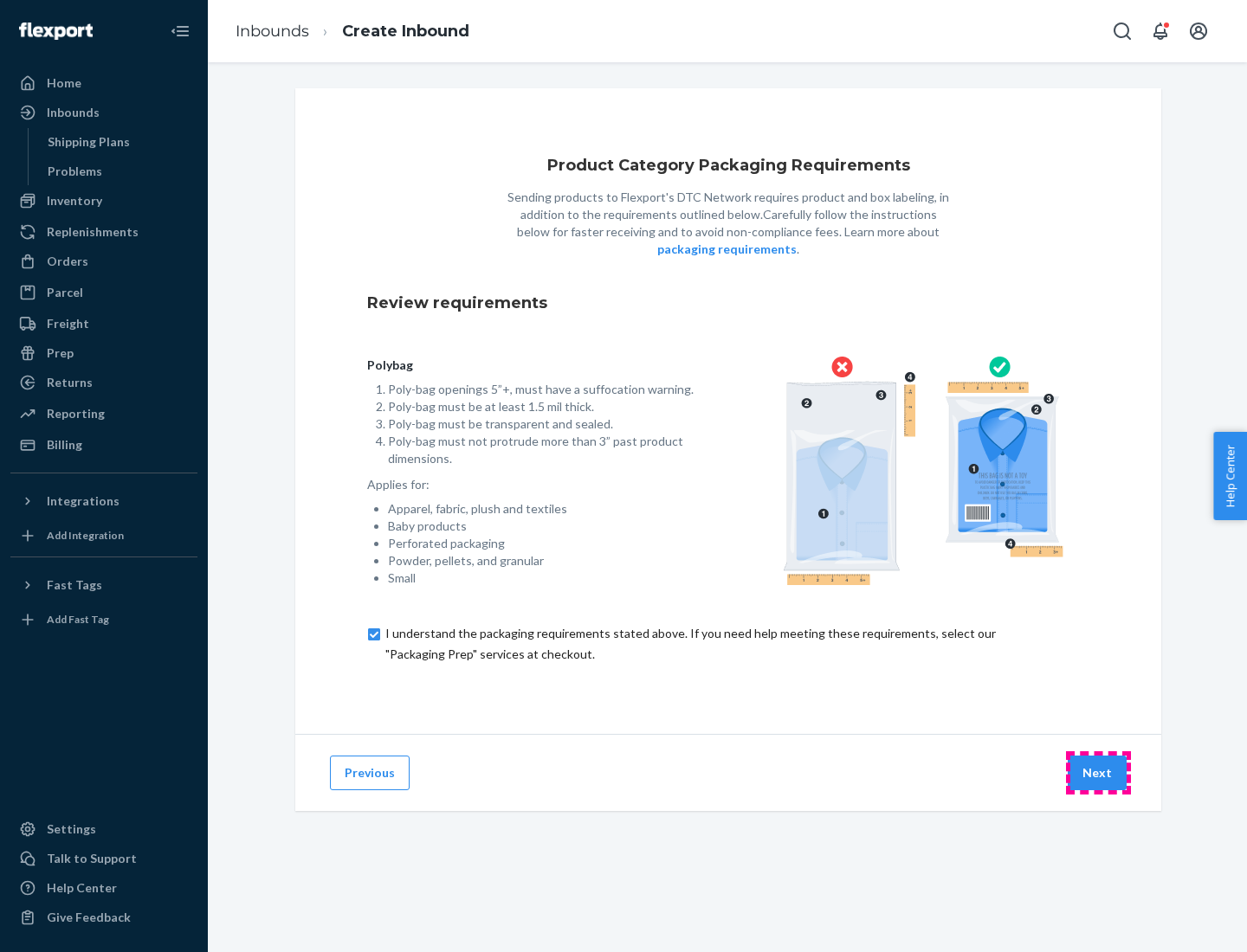
click at [1098, 772] on button "Next" at bounding box center [1097, 772] width 59 height 34
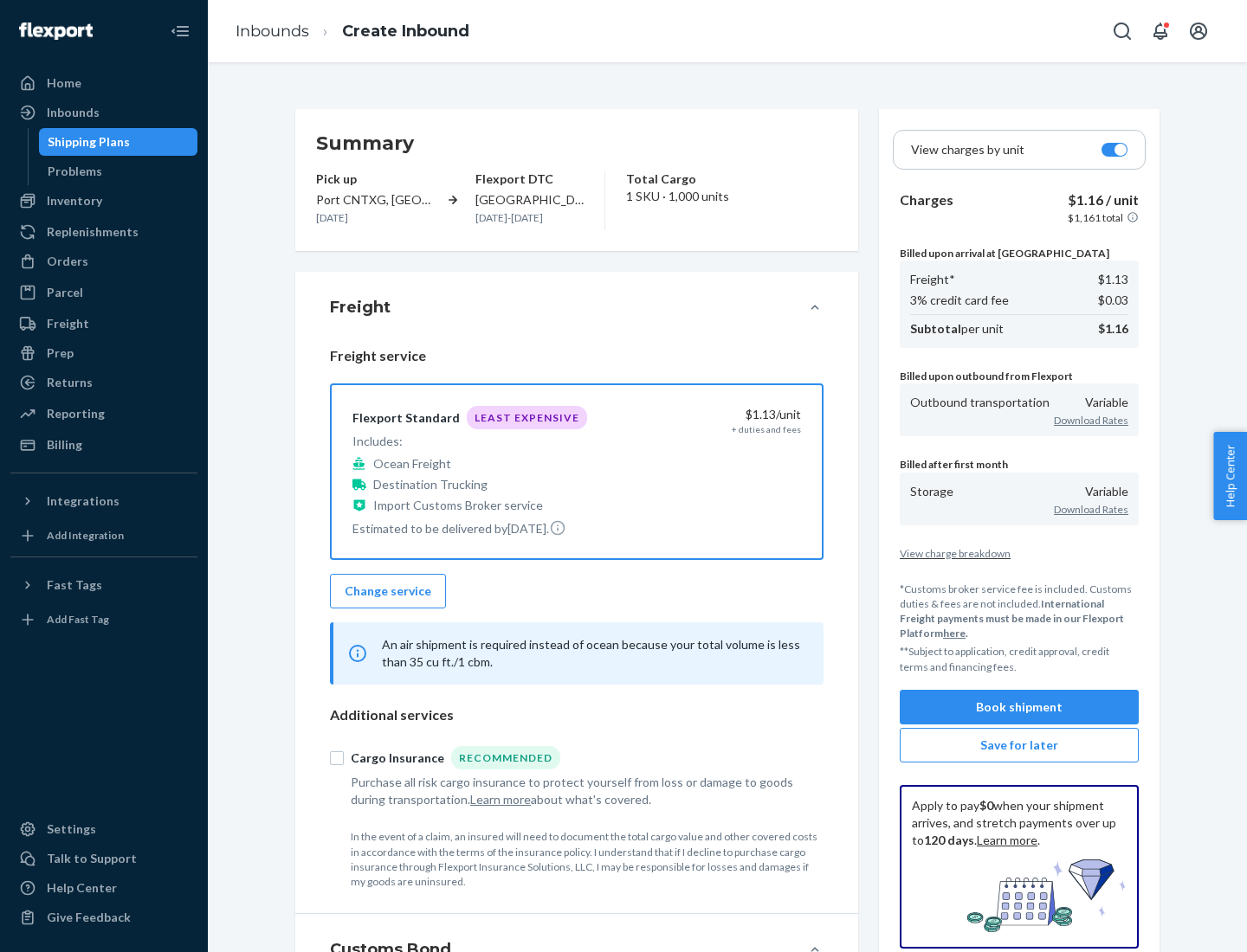
scroll to position [200, 0]
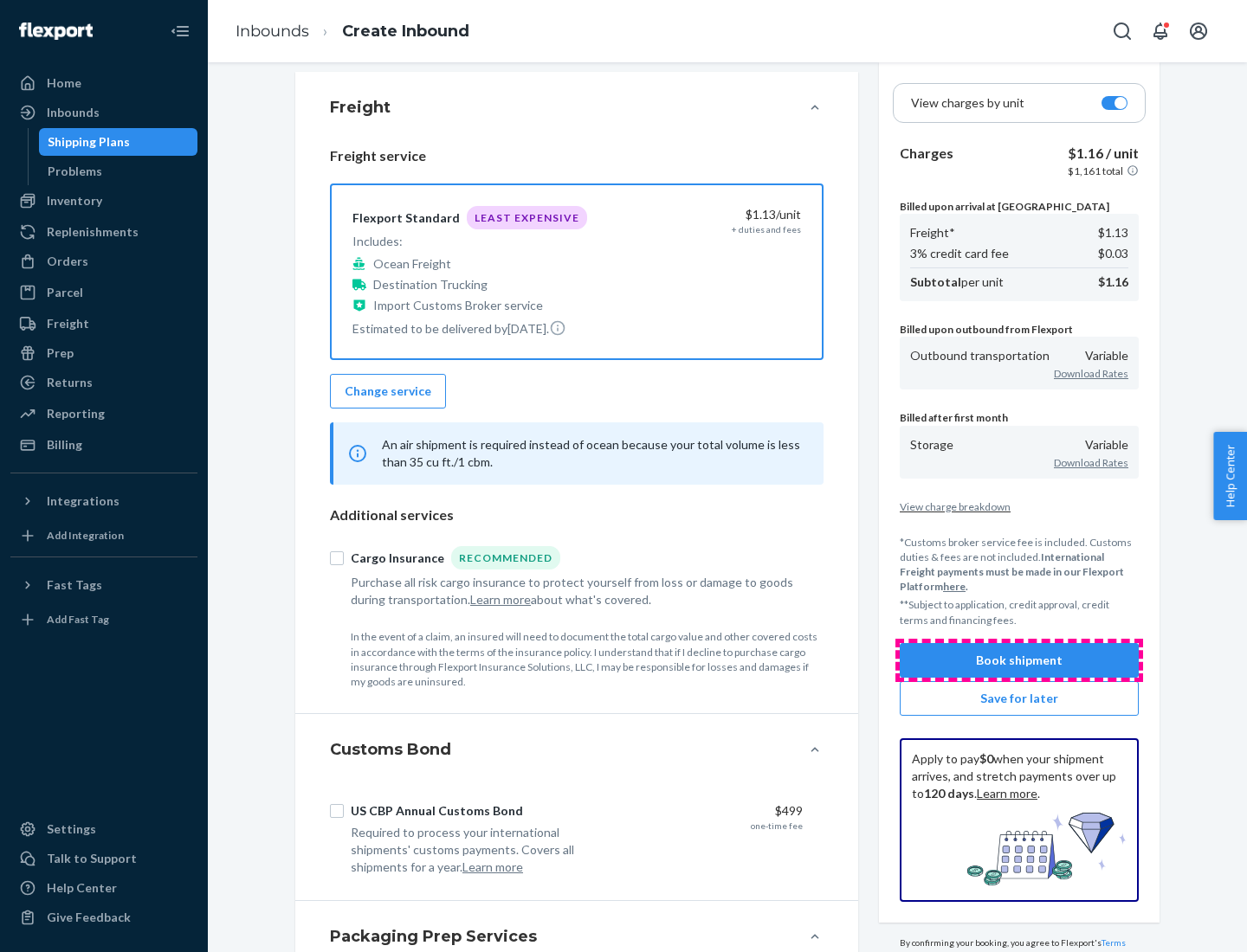
click at [1019, 659] on button "Book shipment" at bounding box center [1018, 660] width 239 height 34
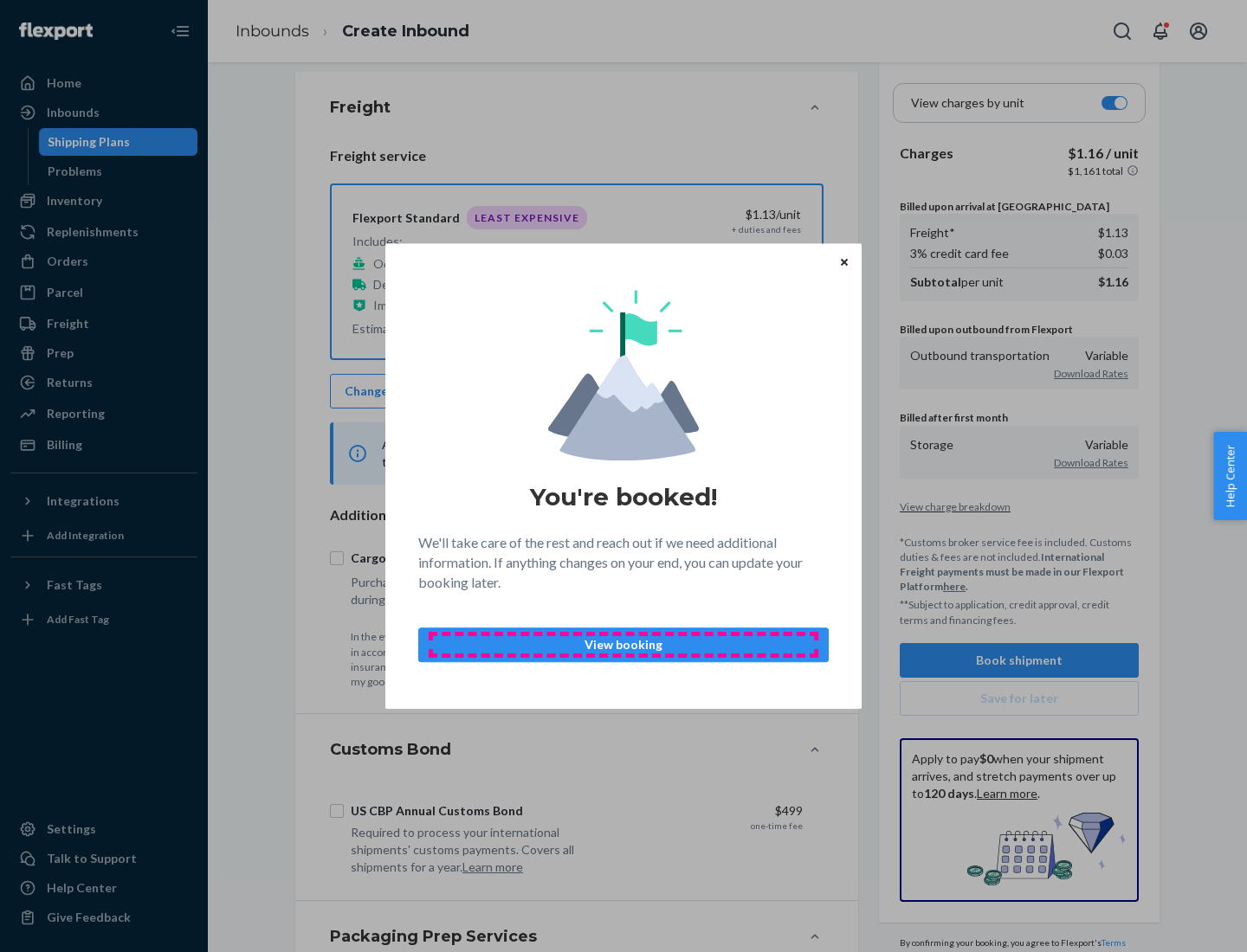
click at [624, 644] on p "View booking" at bounding box center [623, 645] width 381 height 17
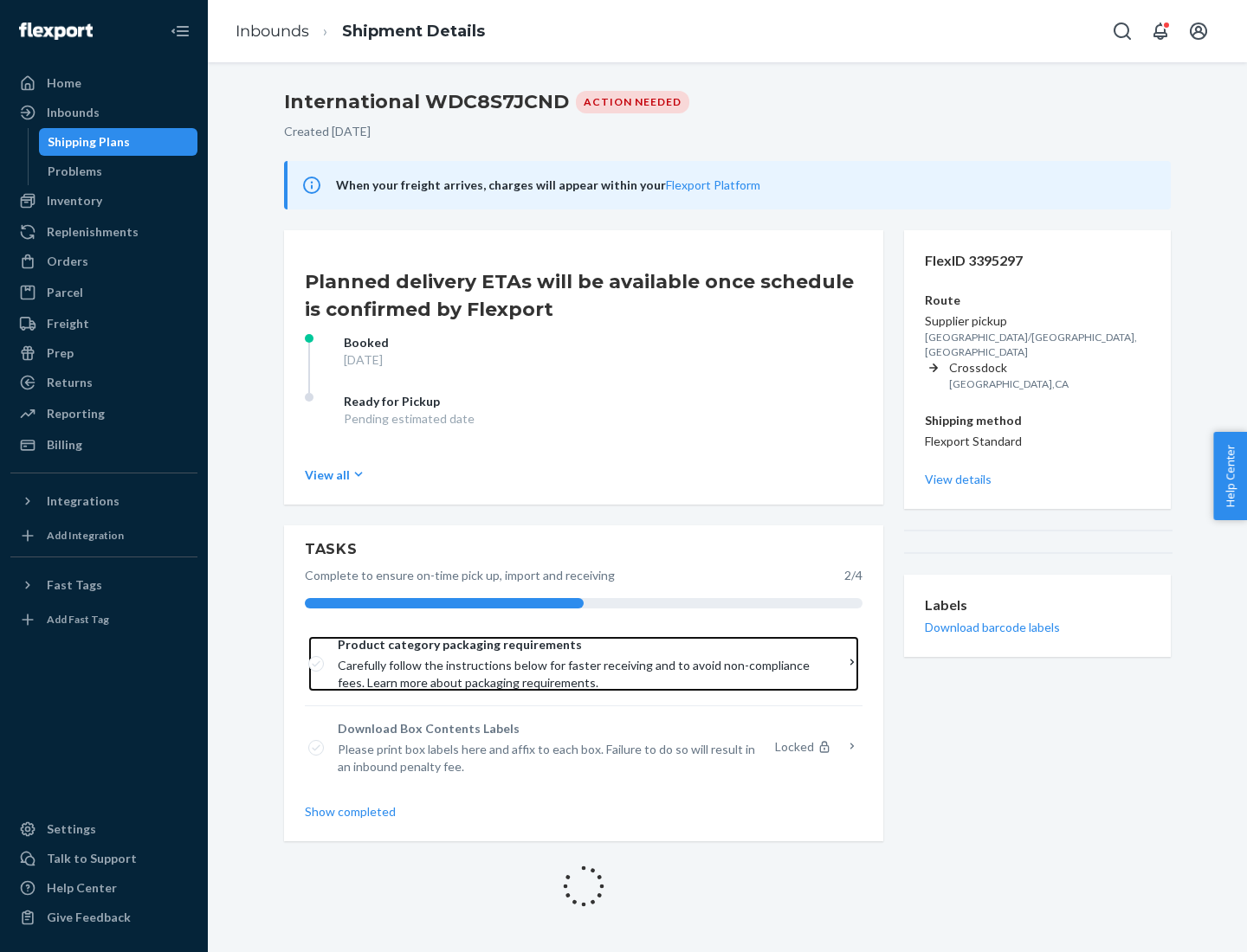
click at [578, 645] on span "Product category packaging requirements" at bounding box center [577, 645] width 480 height 17
